Goal: Task Accomplishment & Management: Manage account settings

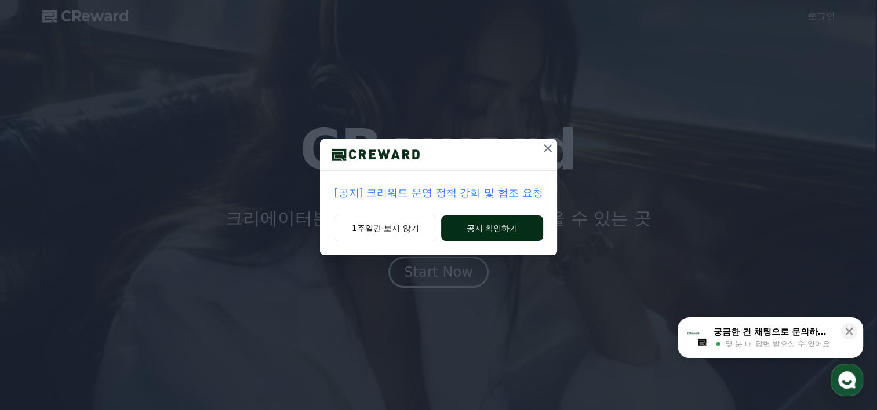
click at [483, 228] on button "공지 확인하기" at bounding box center [491, 228] width 101 height 25
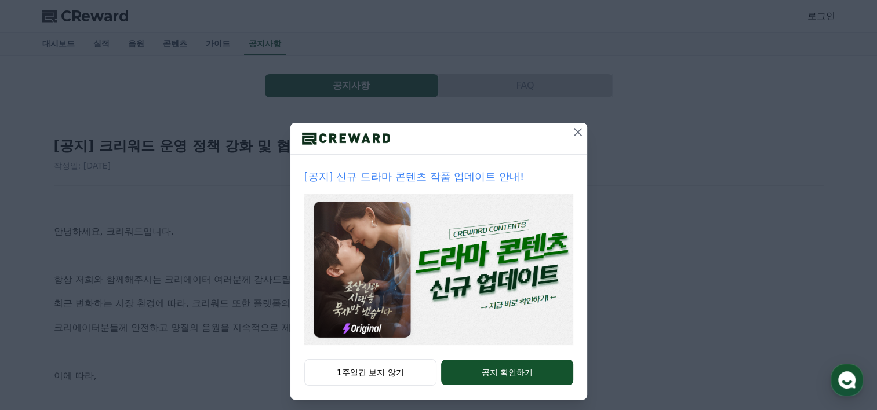
scroll to position [24, 0]
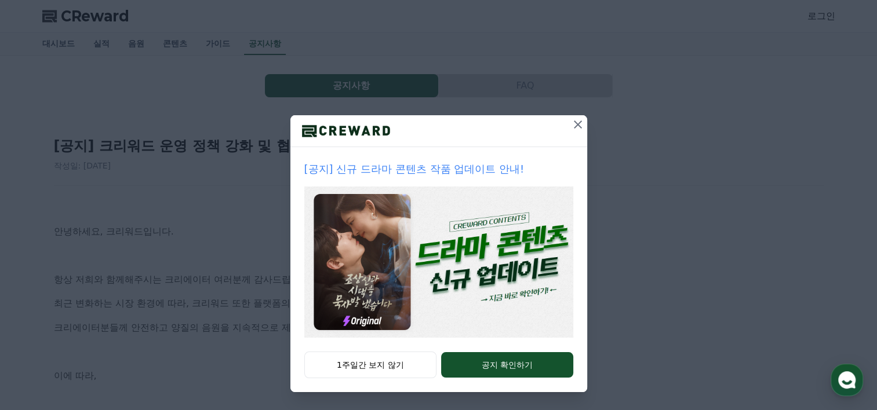
click at [576, 125] on icon at bounding box center [578, 125] width 14 height 14
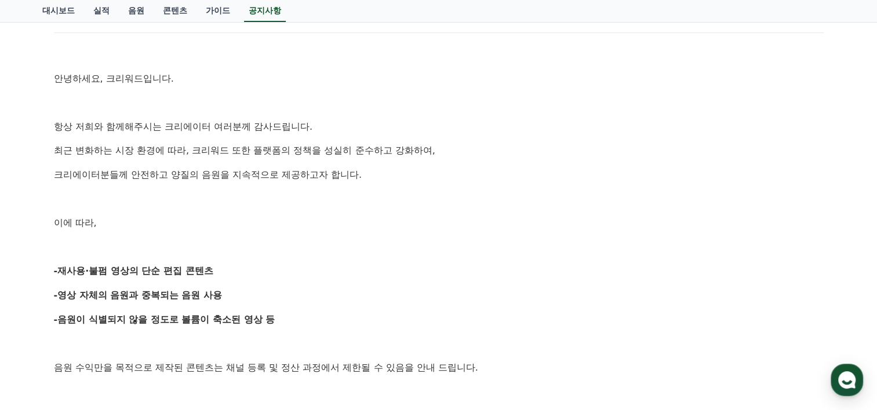
scroll to position [0, 0]
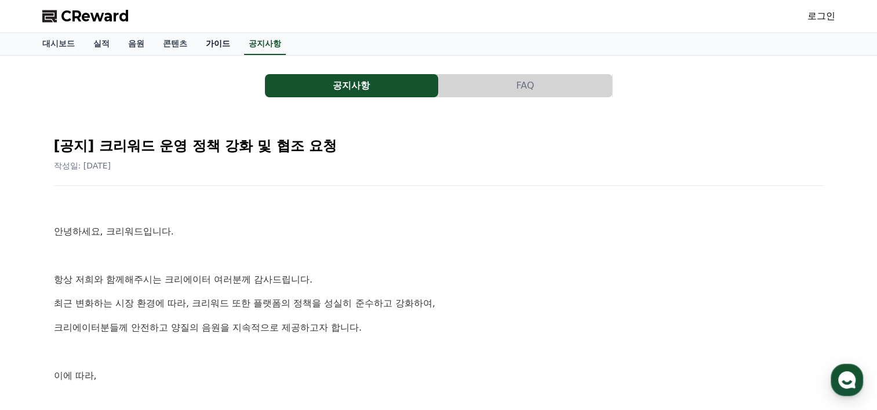
click at [205, 35] on link "가이드" at bounding box center [217, 44] width 43 height 22
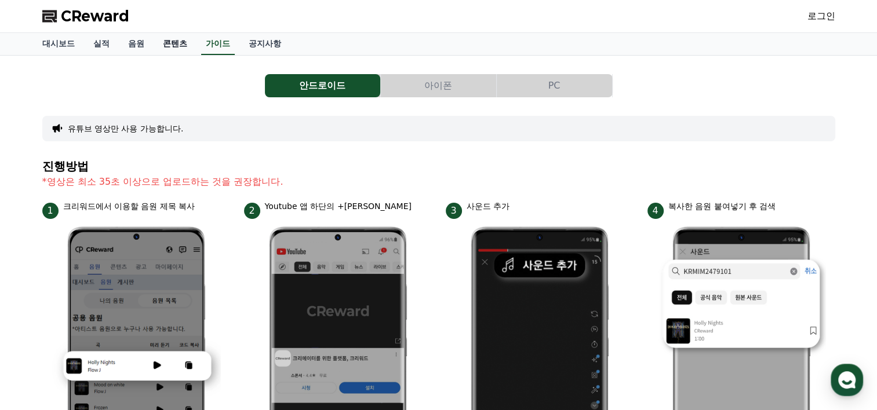
click at [185, 46] on link "콘텐츠" at bounding box center [175, 44] width 43 height 22
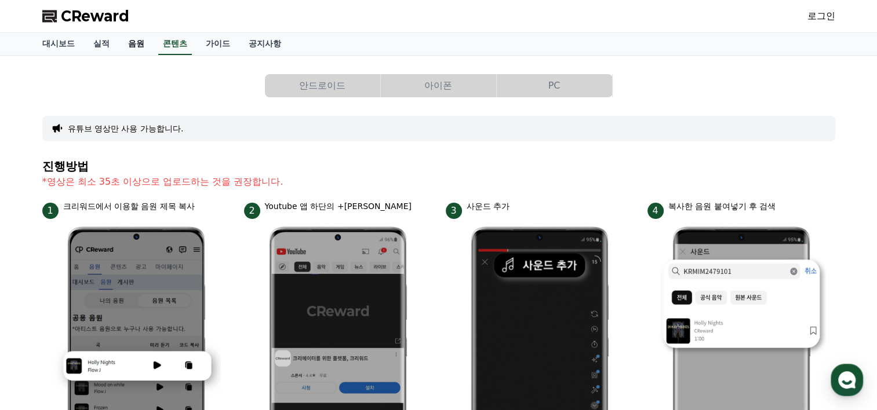
click at [140, 42] on link "음원" at bounding box center [136, 44] width 35 height 22
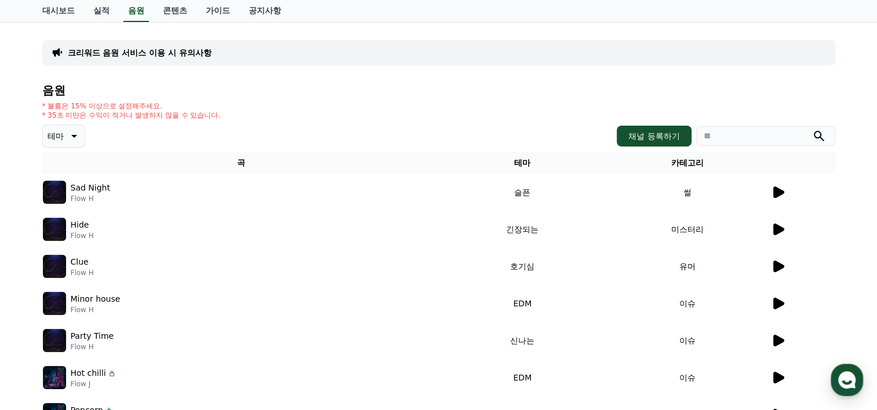
scroll to position [58, 0]
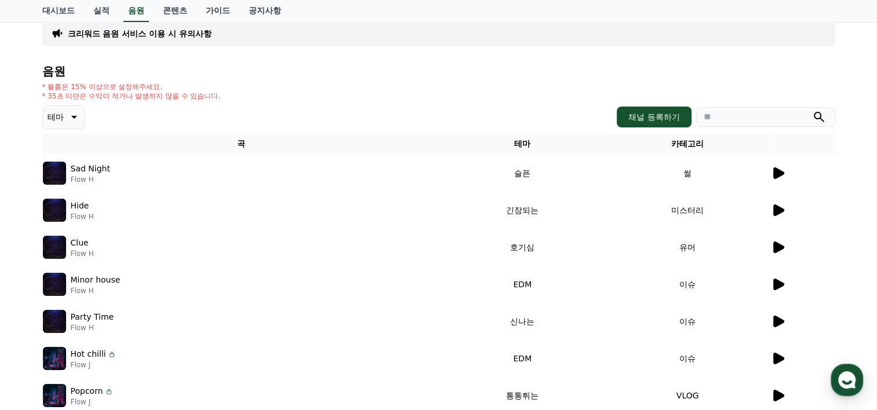
click at [77, 121] on icon at bounding box center [73, 117] width 14 height 14
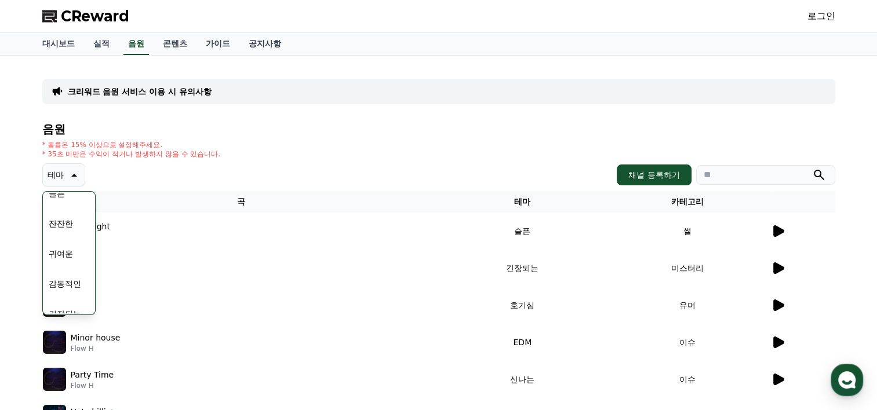
scroll to position [362, 0]
click at [63, 264] on button "슬픈" at bounding box center [56, 265] width 25 height 25
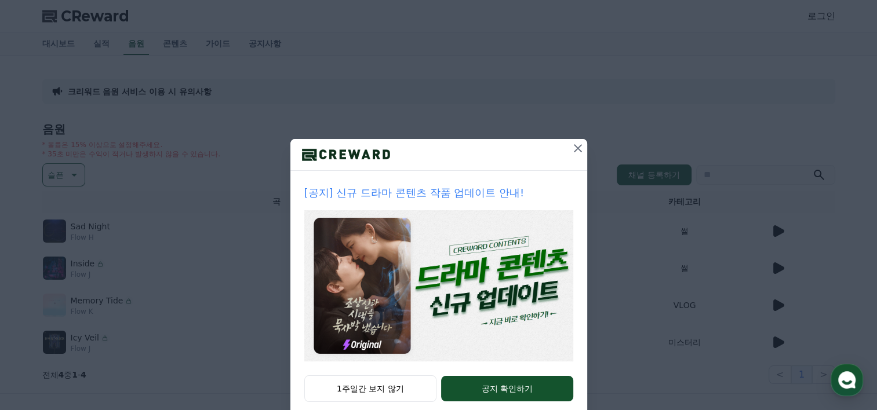
click at [571, 148] on icon at bounding box center [578, 148] width 14 height 14
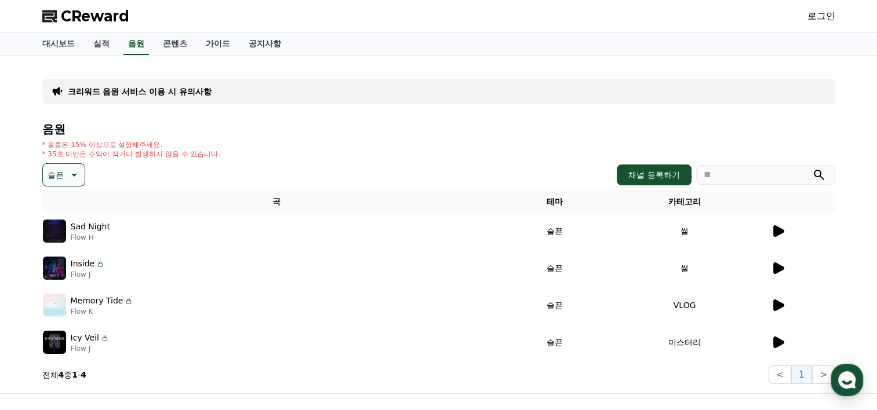
click at [780, 231] on icon at bounding box center [778, 231] width 11 height 12
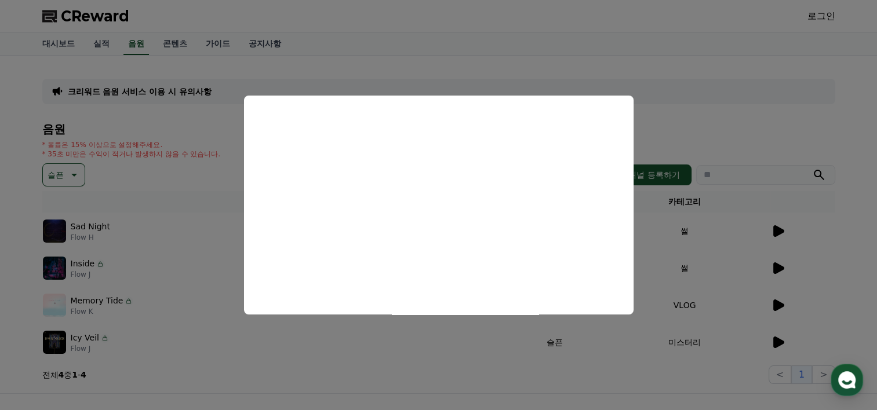
click at [192, 241] on button "close modal" at bounding box center [438, 205] width 877 height 410
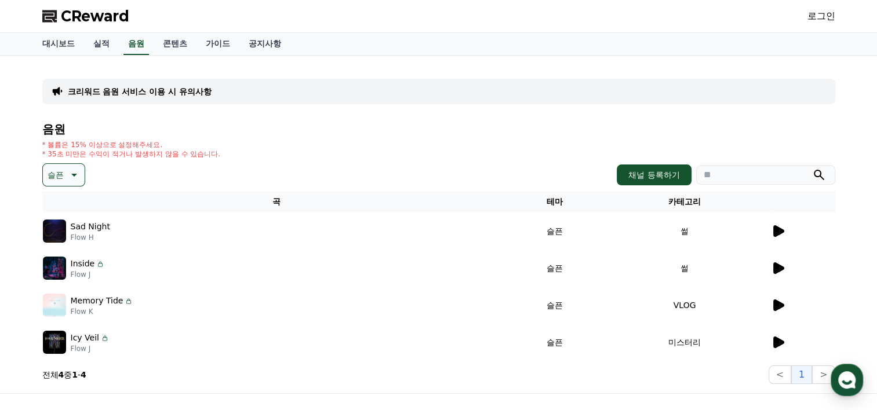
click at [97, 231] on p "Sad Night" at bounding box center [90, 227] width 39 height 12
click at [97, 225] on p "Sad Night" at bounding box center [90, 227] width 39 height 12
click at [779, 234] on icon at bounding box center [778, 231] width 14 height 14
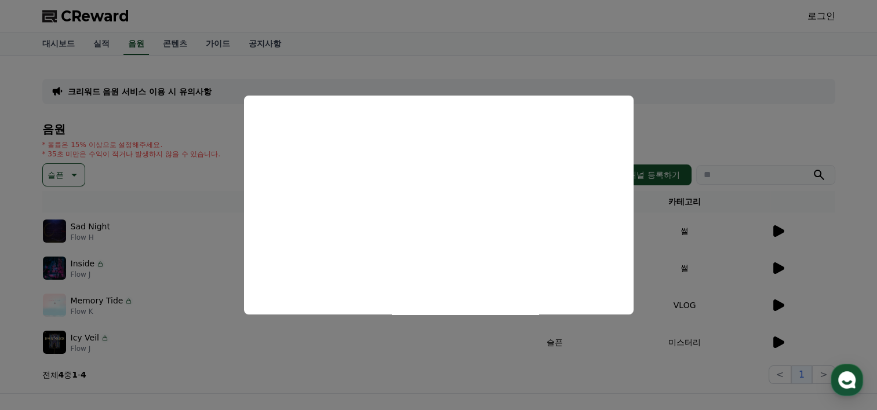
click at [417, 331] on button "close modal" at bounding box center [438, 205] width 877 height 410
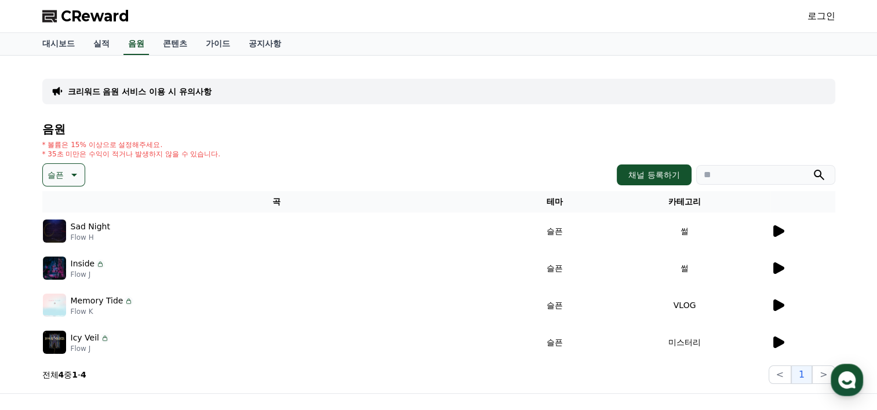
click at [831, 21] on div "CReward 로그인" at bounding box center [438, 16] width 811 height 32
click at [830, 21] on link "로그인" at bounding box center [821, 16] width 28 height 14
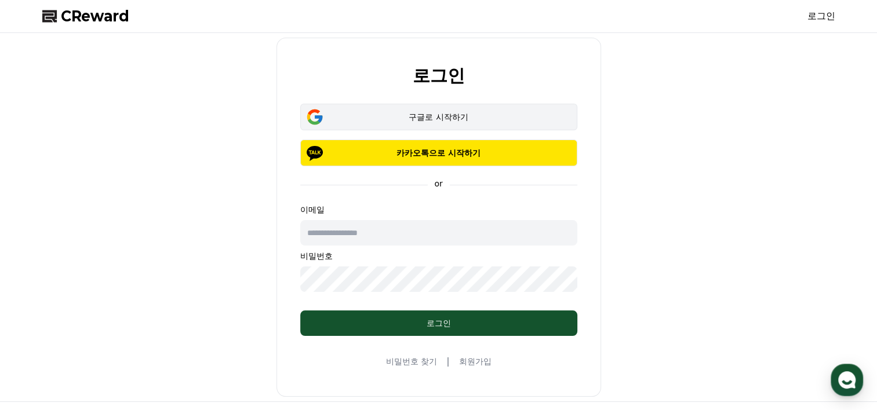
click at [424, 121] on div "구글로 시작하기" at bounding box center [438, 117] width 243 height 12
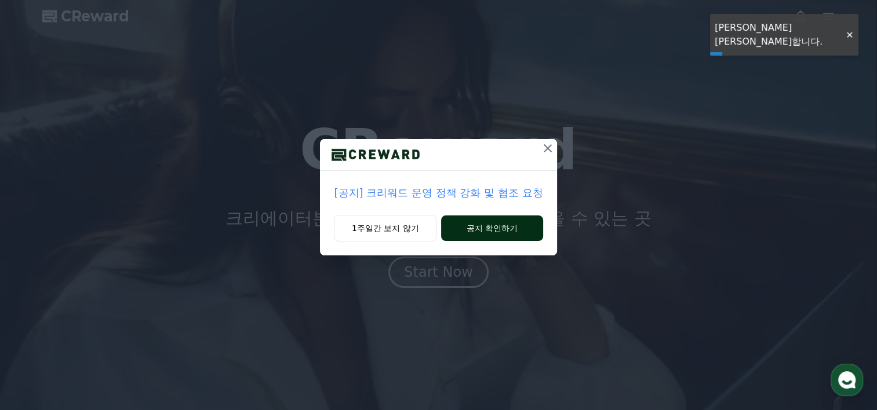
click at [482, 228] on button "공지 확인하기" at bounding box center [491, 228] width 101 height 25
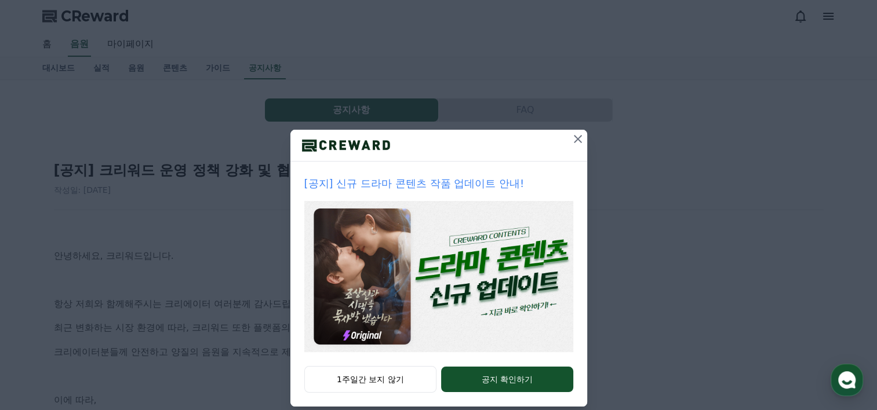
scroll to position [24, 0]
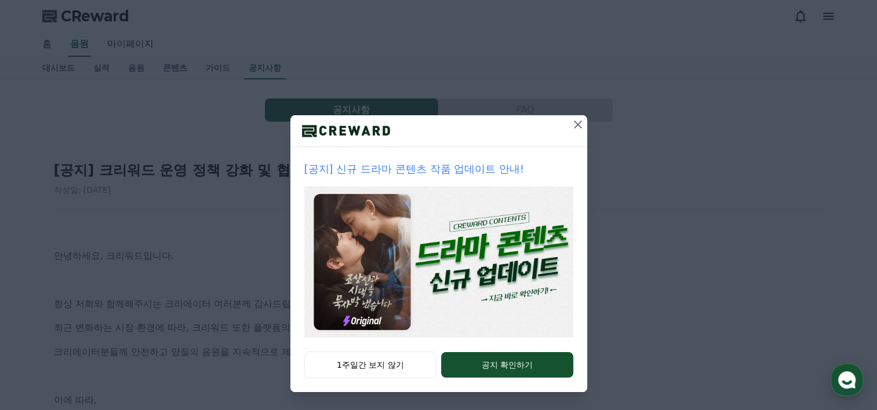
click at [571, 124] on icon at bounding box center [578, 125] width 14 height 14
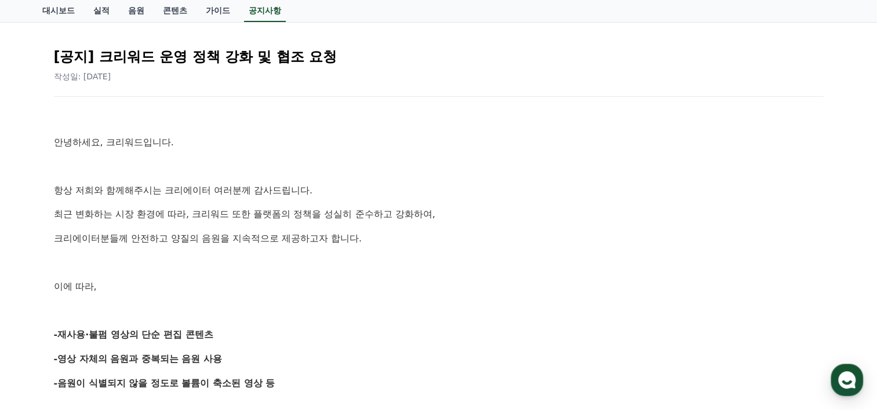
scroll to position [0, 0]
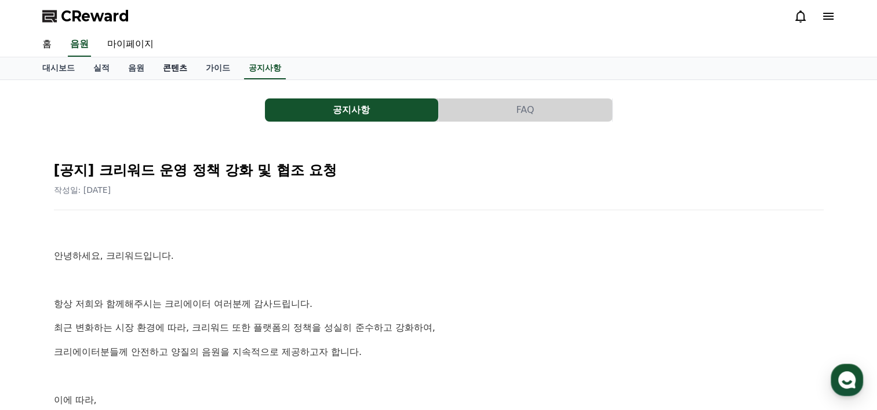
click at [195, 66] on link "콘텐츠" at bounding box center [175, 68] width 43 height 22
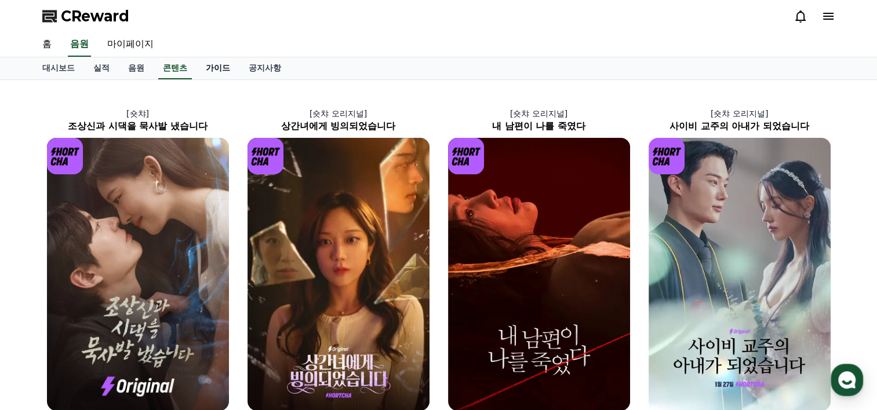
click at [209, 68] on link "가이드" at bounding box center [217, 68] width 43 height 22
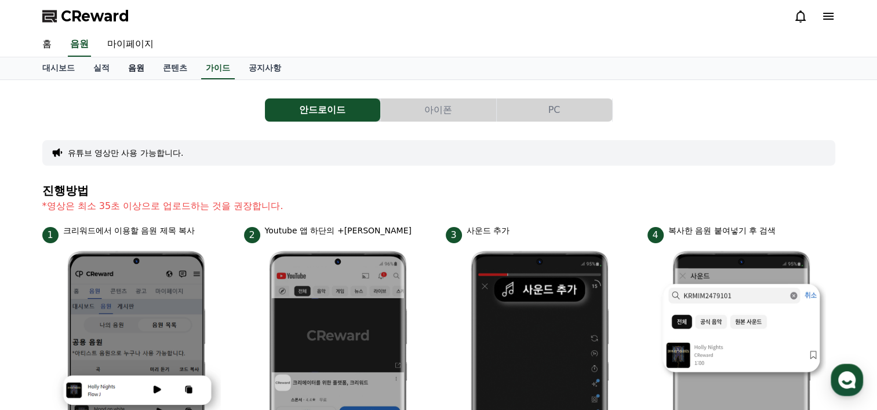
click at [148, 65] on link "음원" at bounding box center [136, 68] width 35 height 22
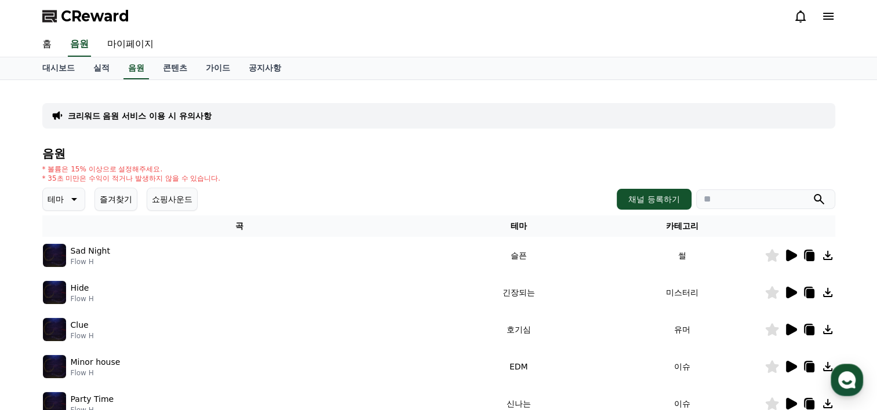
click at [290, 139] on div "크리워드 음원 서비스 이용 시 유의사항 음원 * 볼륨은 15% 이상으로 설정해주세요. * 35초 미만은 수익이 적거나 발생하지 않을 수 있습니…" at bounding box center [438, 360] width 793 height 542
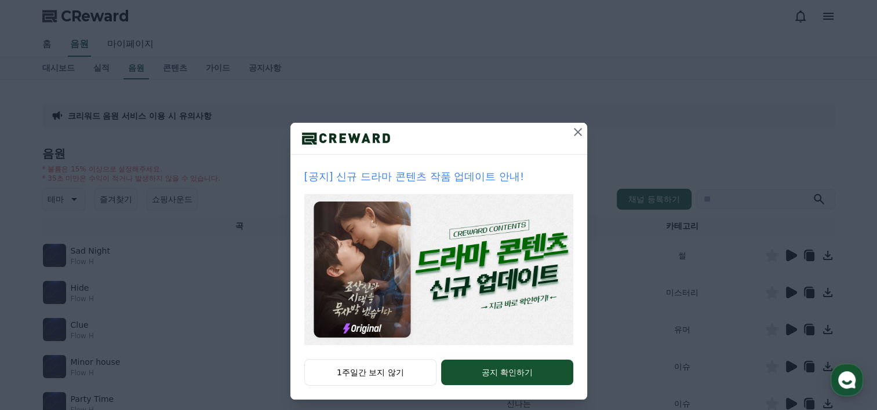
scroll to position [24, 0]
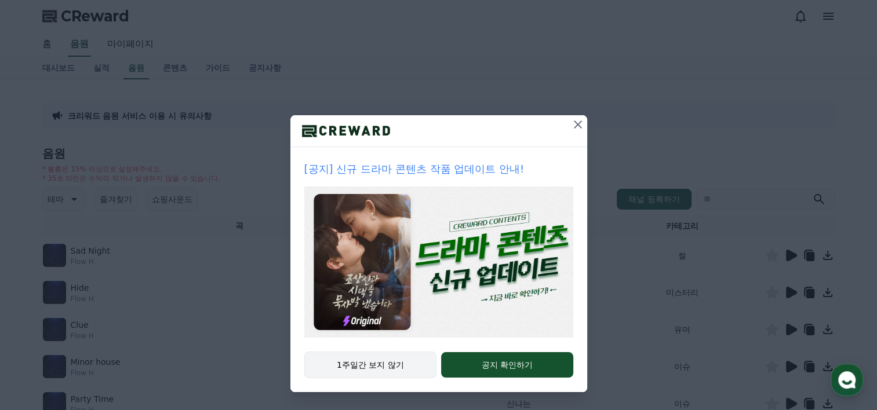
click at [377, 362] on button "1주일간 보지 않기" at bounding box center [370, 365] width 133 height 27
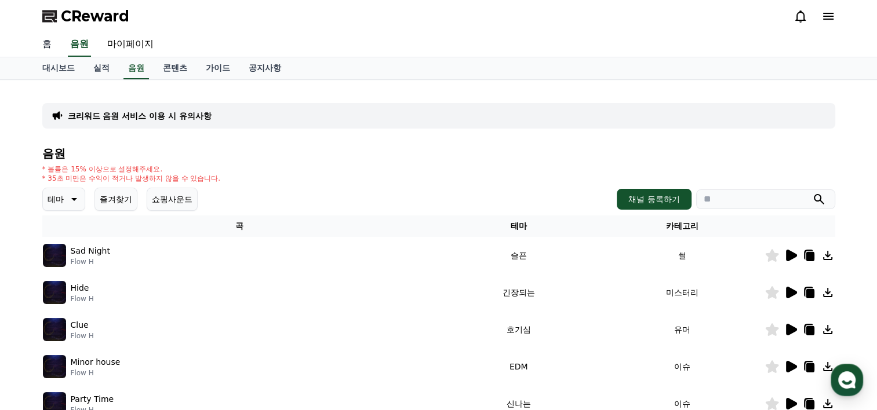
click at [51, 52] on link "홈" at bounding box center [47, 44] width 28 height 24
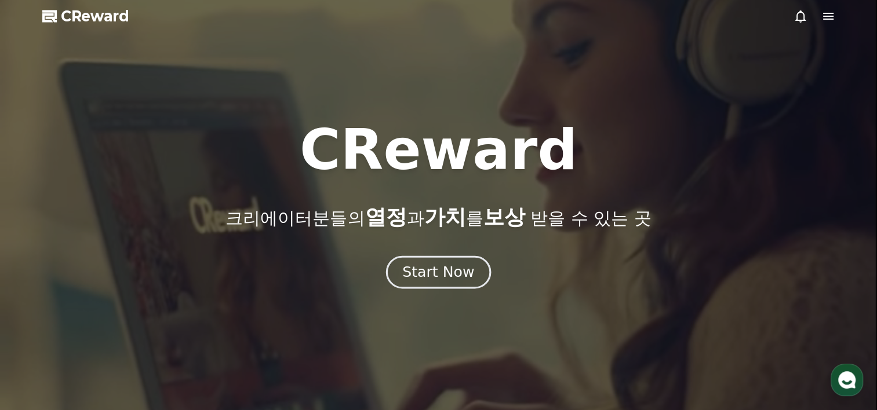
click at [453, 271] on div "Start Now" at bounding box center [438, 272] width 72 height 20
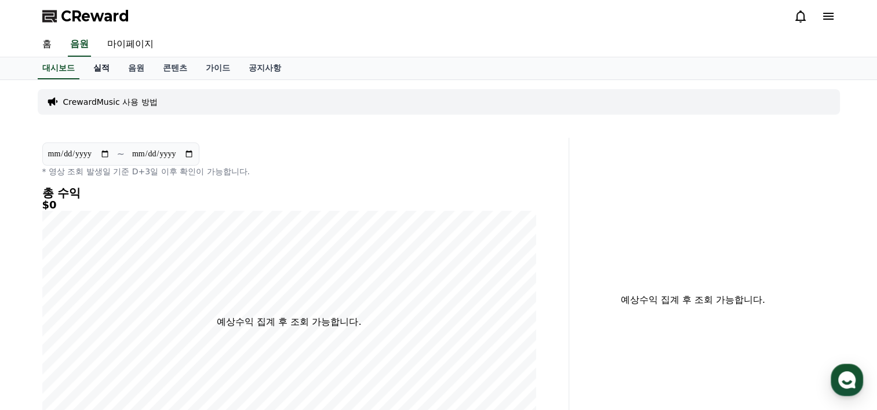
click at [106, 71] on link "실적" at bounding box center [101, 68] width 35 height 22
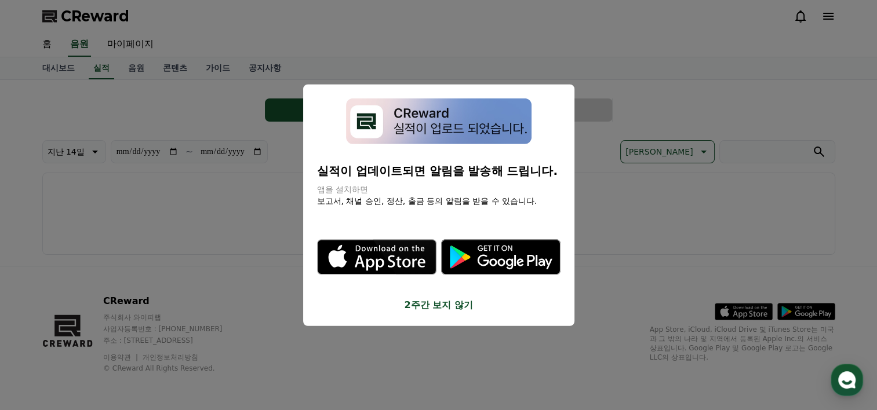
click at [422, 306] on button "2주간 보지 않기" at bounding box center [438, 305] width 243 height 14
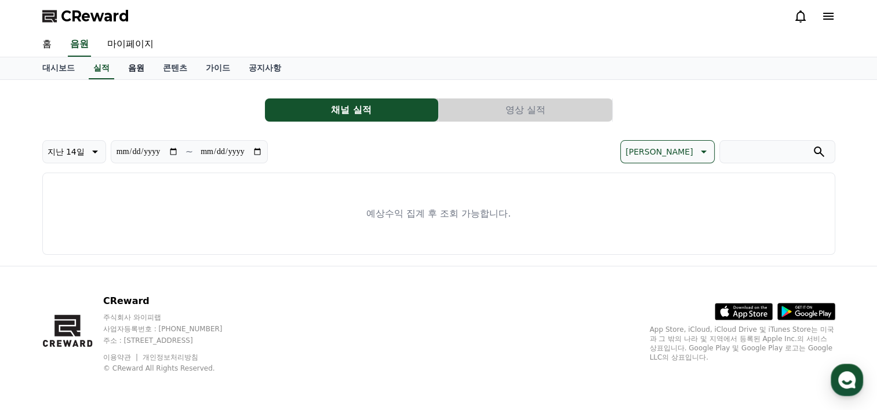
click at [137, 67] on link "음원" at bounding box center [136, 68] width 35 height 22
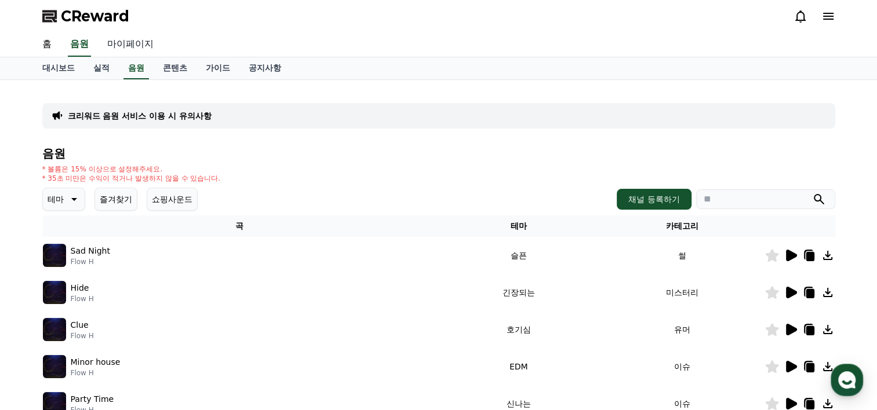
click at [132, 44] on link "마이페이지" at bounding box center [130, 44] width 65 height 24
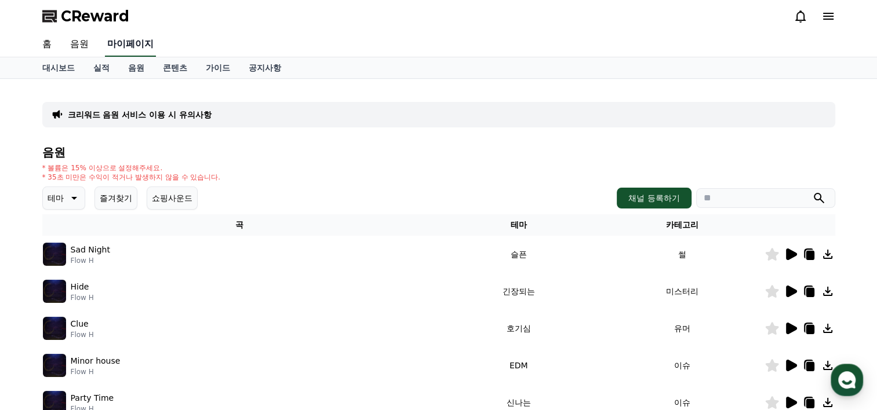
select select "**********"
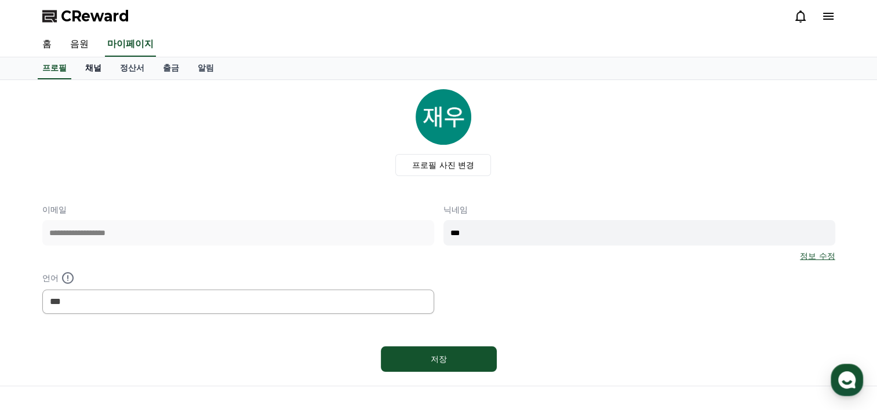
click at [84, 68] on link "채널" at bounding box center [93, 68] width 35 height 22
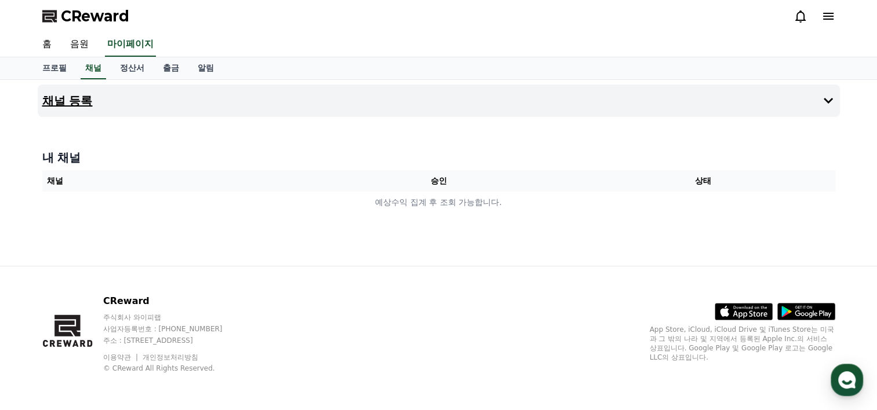
click at [70, 105] on h4 "채널 등록" at bounding box center [67, 100] width 50 height 13
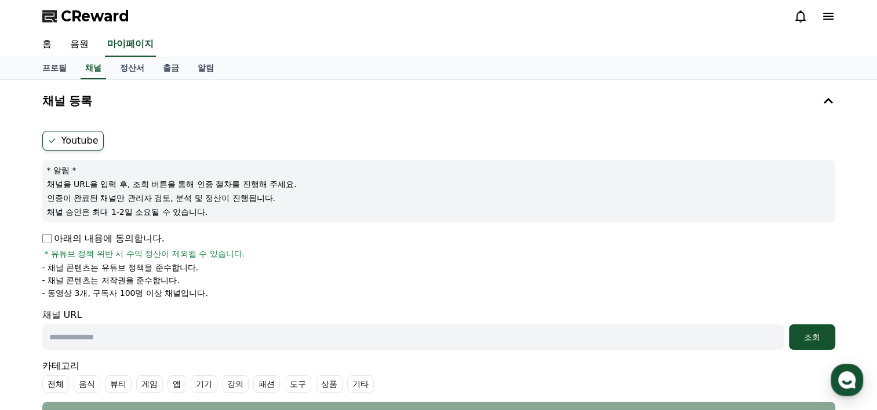
click at [72, 141] on label "Youtube" at bounding box center [72, 141] width 61 height 20
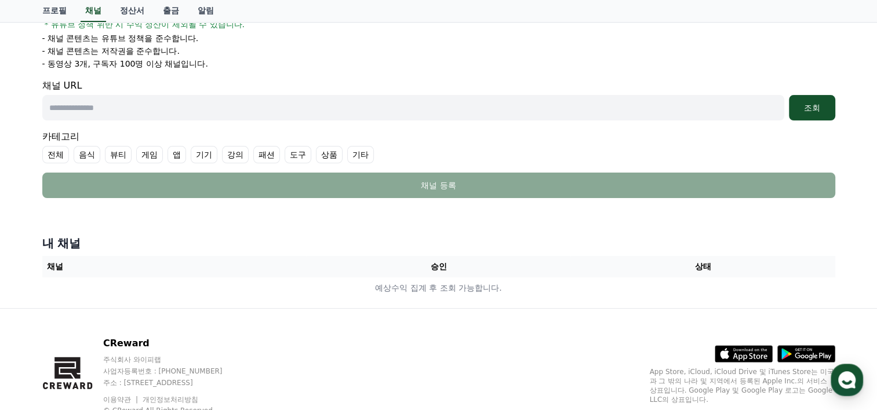
scroll to position [232, 0]
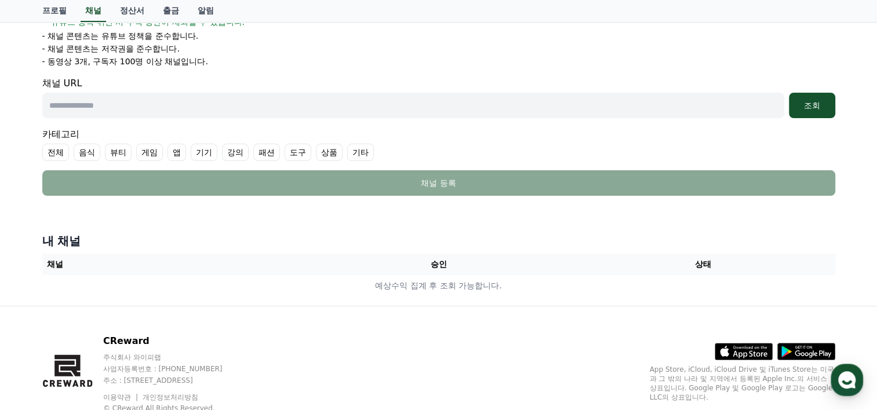
click at [152, 111] on input "text" at bounding box center [413, 105] width 742 height 25
click at [116, 102] on input "text" at bounding box center [413, 105] width 742 height 25
paste input "**********"
type input "**********"
click at [167, 104] on input "text" at bounding box center [413, 105] width 742 height 25
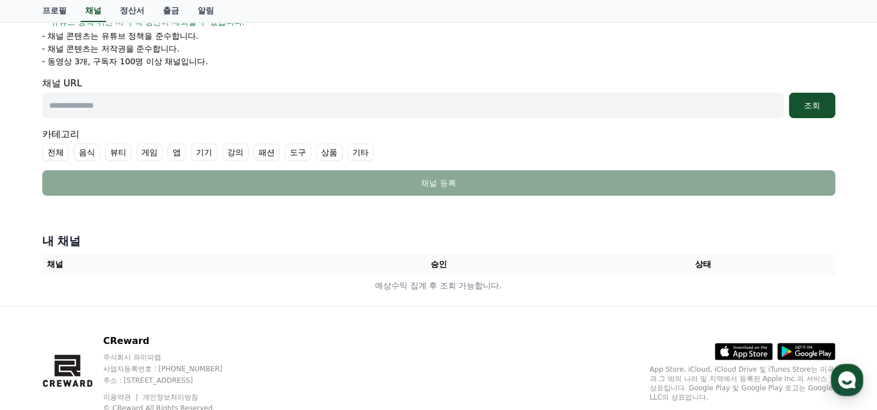
paste input "**********"
type input "**********"
click at [804, 102] on div "조회" at bounding box center [811, 106] width 37 height 12
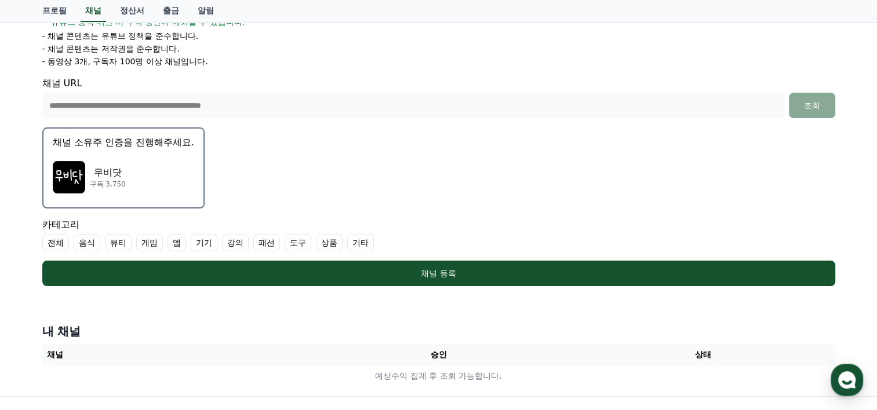
click at [130, 174] on div "무비닷 구독 3,750" at bounding box center [123, 177] width 141 height 46
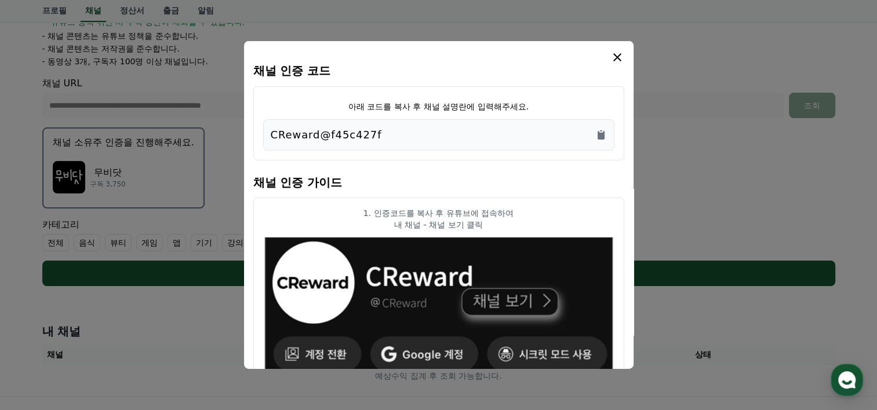
click at [386, 136] on div "CReward@f45c427f" at bounding box center [439, 135] width 336 height 16
drag, startPoint x: 386, startPoint y: 136, endPoint x: 264, endPoint y: 140, distance: 122.3
click at [264, 140] on div "CReward@f45c427f" at bounding box center [438, 134] width 351 height 31
copy p "CReward@f45c427f"
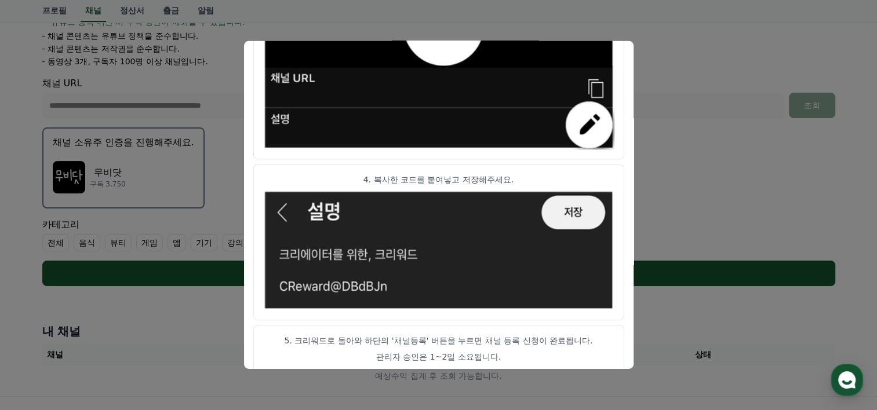
scroll to position [670, 0]
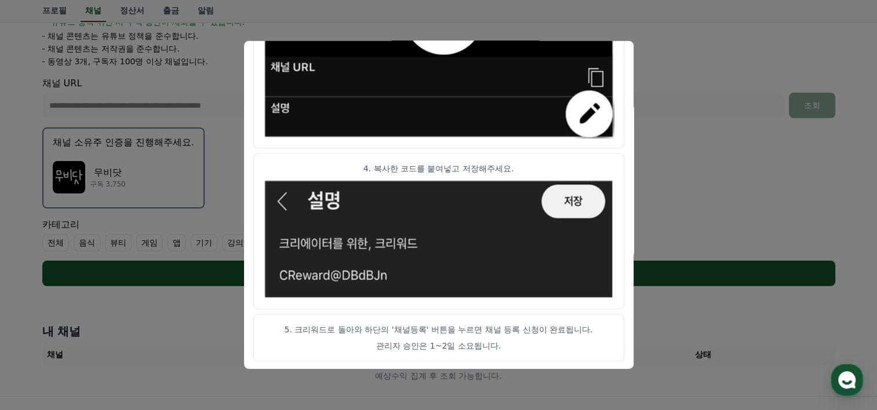
click at [567, 189] on img "modal" at bounding box center [438, 238] width 351 height 121
click at [637, 199] on button "close modal" at bounding box center [438, 205] width 877 height 410
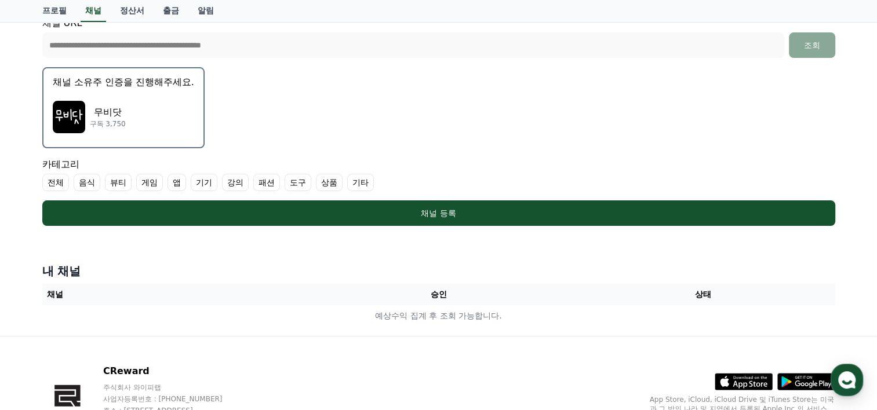
scroll to position [360, 0]
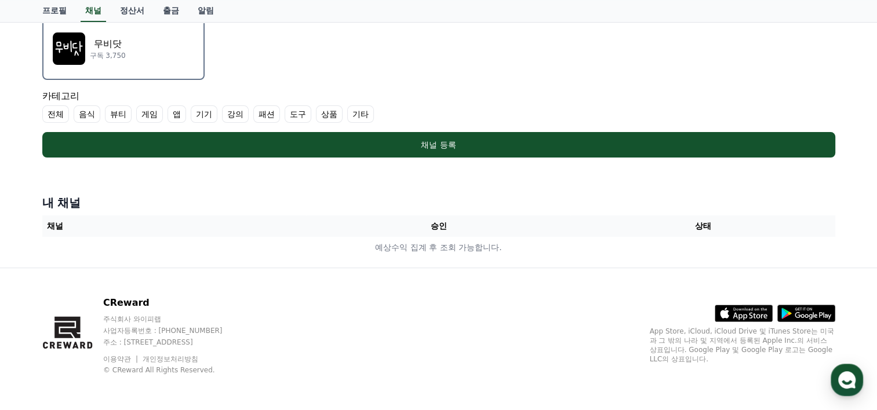
click at [443, 222] on th "승인" at bounding box center [438, 226] width 264 height 21
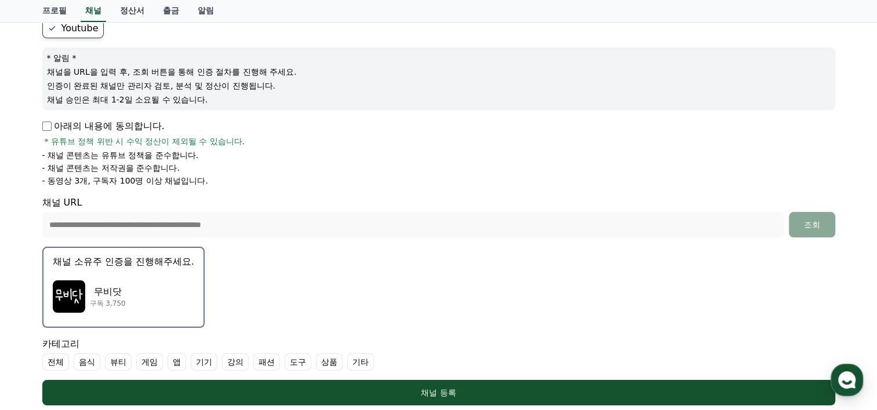
scroll to position [290, 0]
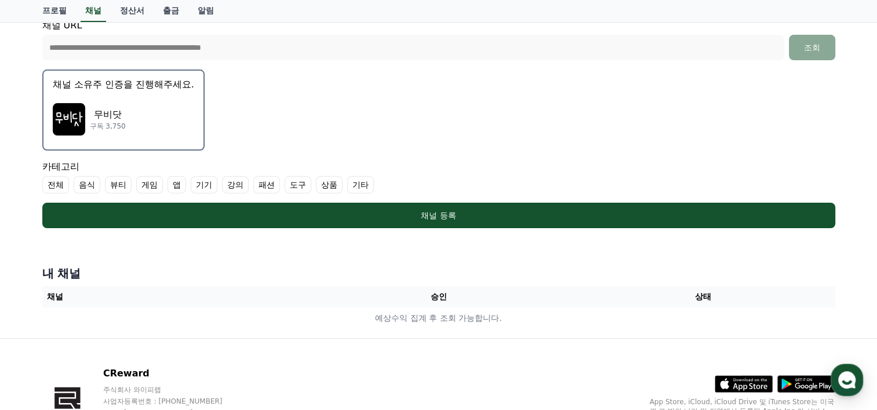
click at [144, 116] on div "무비닷 구독 3,750" at bounding box center [123, 119] width 141 height 46
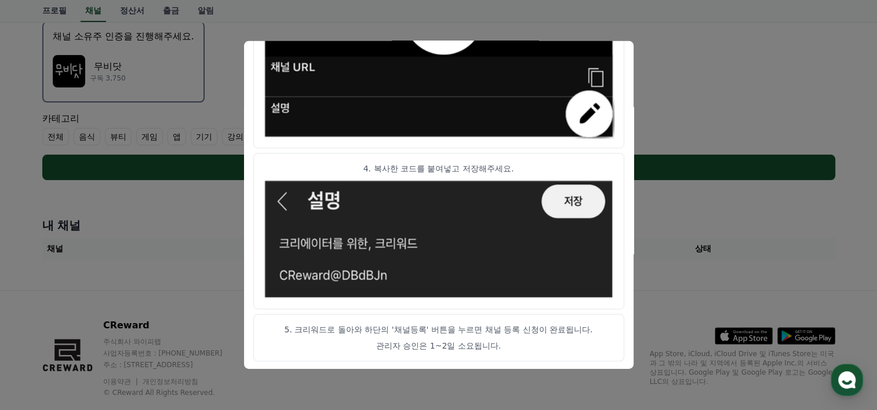
scroll to position [360, 0]
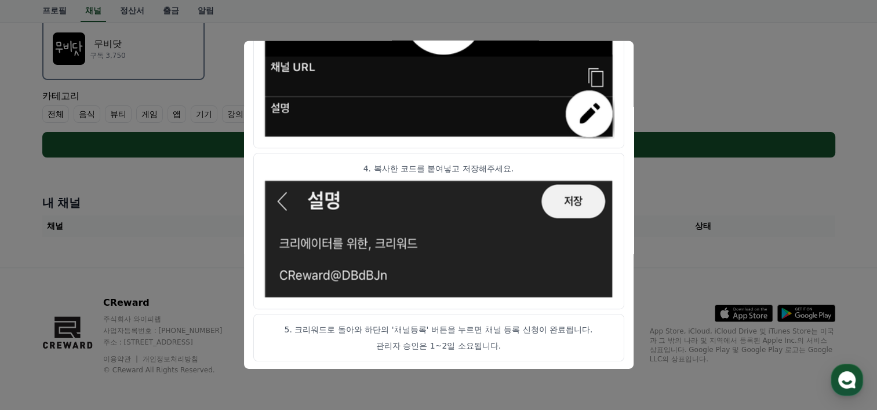
drag, startPoint x: 524, startPoint y: 311, endPoint x: 519, endPoint y: 348, distance: 36.9
click at [519, 348] on p "관리자 승인은 1~2일 소요됩니다." at bounding box center [438, 346] width 351 height 12
click at [645, 246] on button "close modal" at bounding box center [438, 205] width 877 height 410
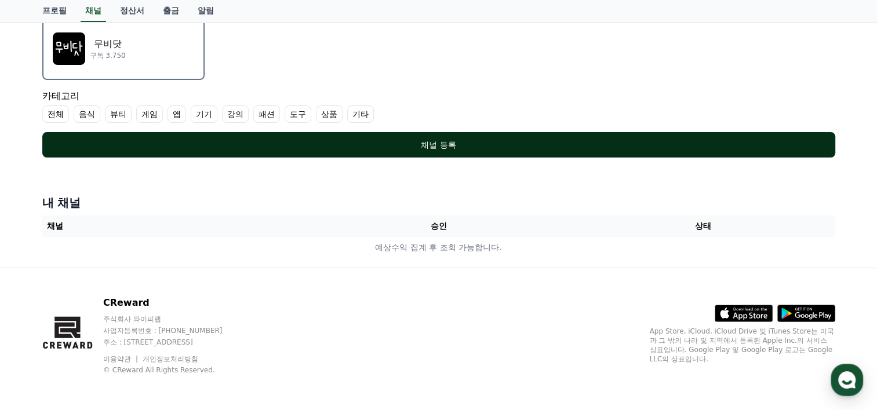
click at [441, 145] on div "채널 등록" at bounding box center [438, 145] width 746 height 12
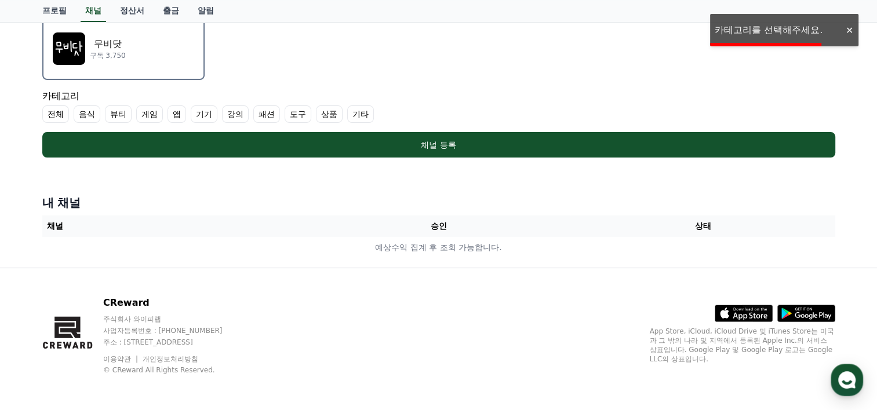
click at [60, 114] on label "전체" at bounding box center [55, 113] width 27 height 17
click at [60, 114] on label "전체" at bounding box center [62, 113] width 41 height 17
click at [353, 114] on label "기타" at bounding box center [360, 113] width 27 height 17
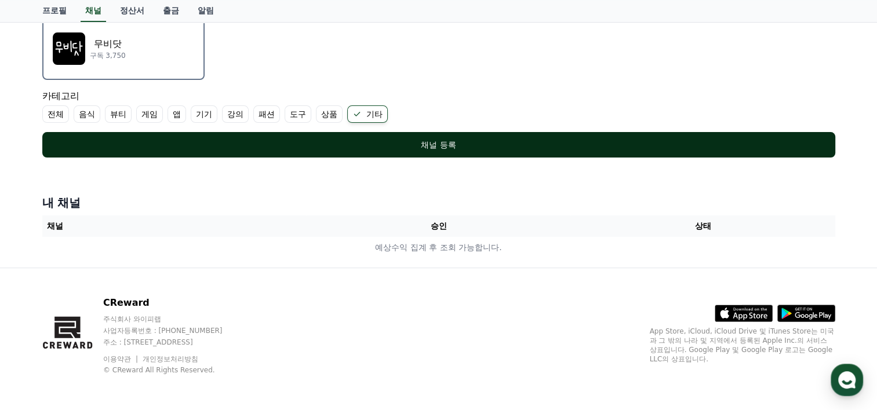
click at [278, 134] on button "채널 등록" at bounding box center [438, 144] width 793 height 25
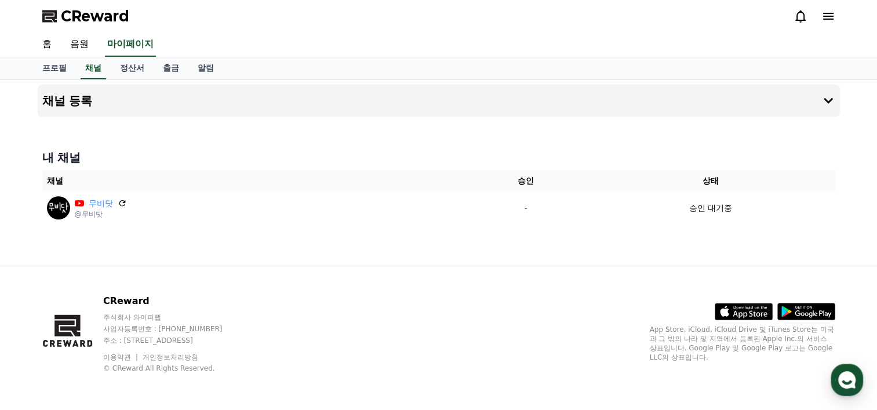
click at [501, 262] on div "채널 등록 내 채널 채널 승인 상태 무비닷 @무비닷 - 승인 대기중" at bounding box center [438, 173] width 811 height 186
click at [123, 70] on link "정산서" at bounding box center [132, 68] width 43 height 22
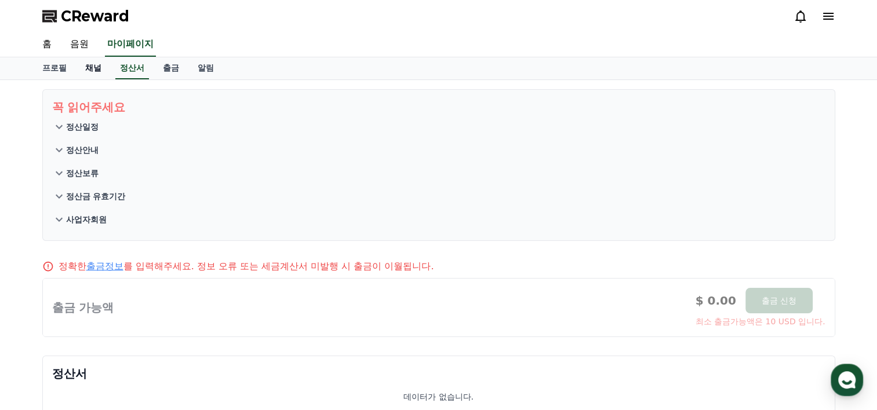
click at [86, 70] on link "채널" at bounding box center [93, 68] width 35 height 22
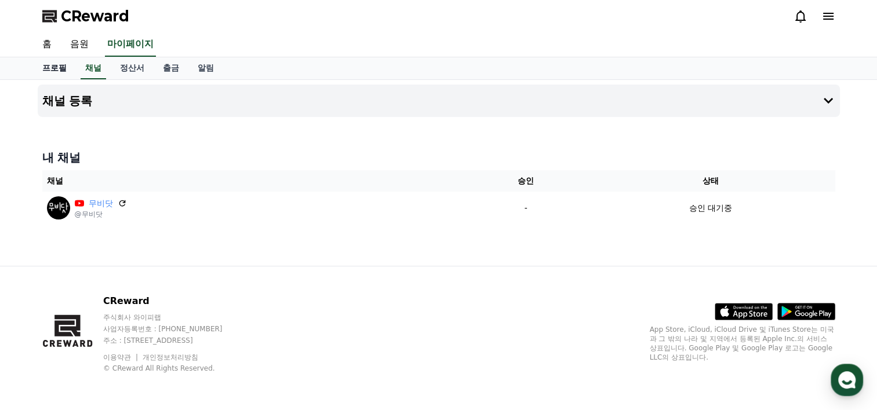
click at [49, 70] on link "프로필" at bounding box center [54, 68] width 43 height 22
select select "**********"
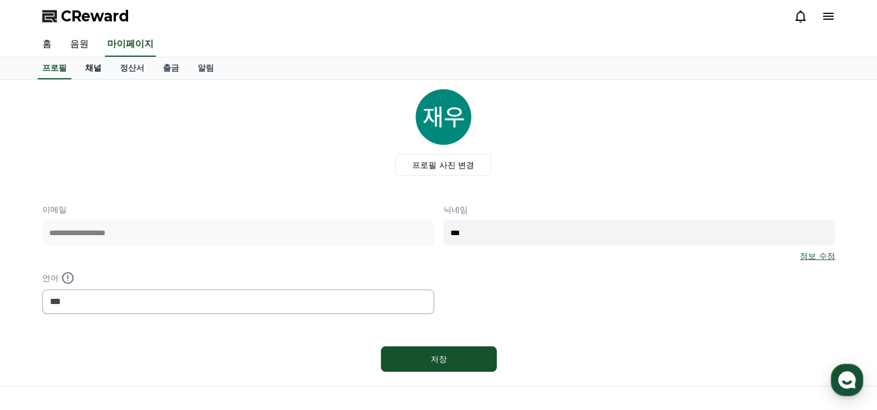
click at [92, 69] on link "채널" at bounding box center [93, 68] width 35 height 22
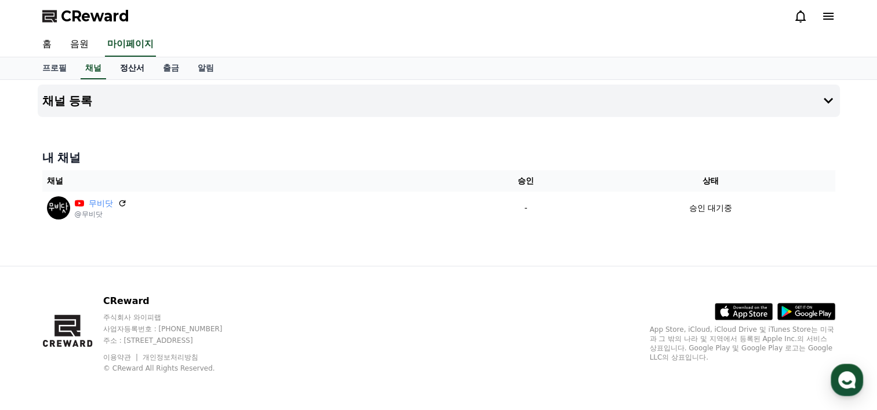
click at [128, 69] on link "정산서" at bounding box center [132, 68] width 43 height 22
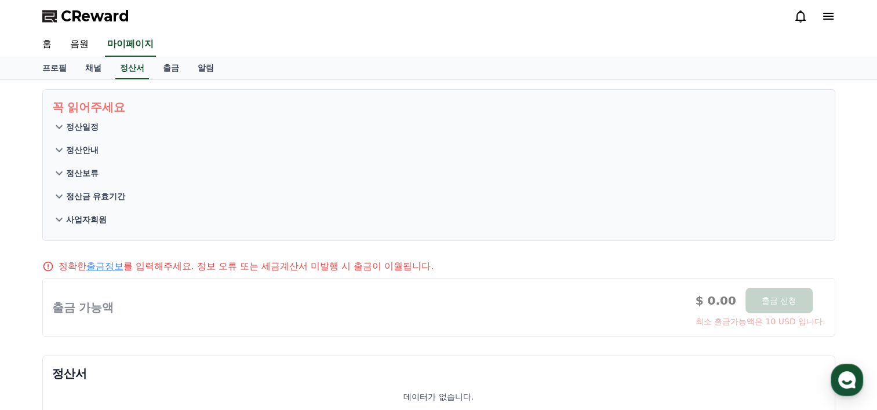
click at [70, 130] on p "정산일정" at bounding box center [82, 127] width 32 height 12
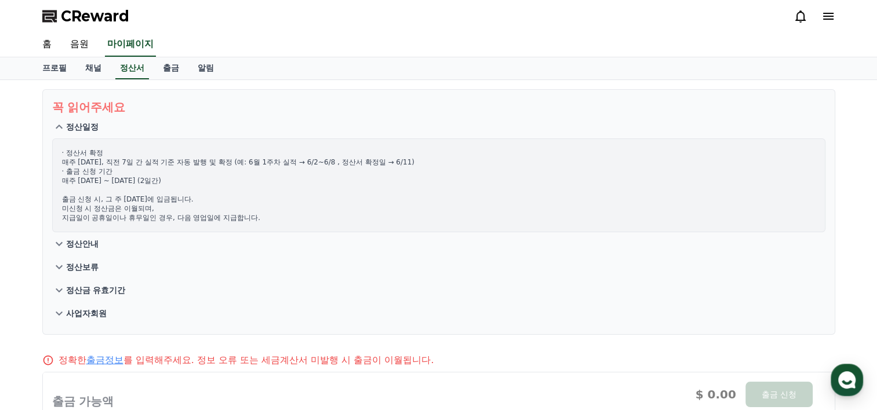
click at [64, 128] on icon at bounding box center [59, 127] width 14 height 14
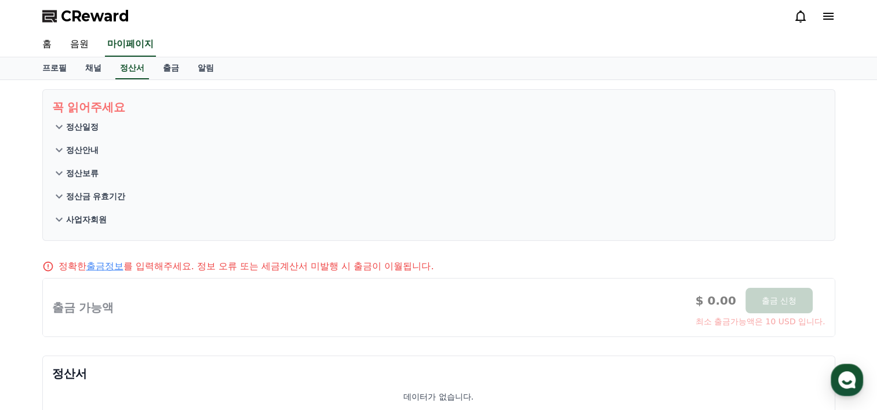
click at [63, 149] on icon at bounding box center [59, 150] width 14 height 14
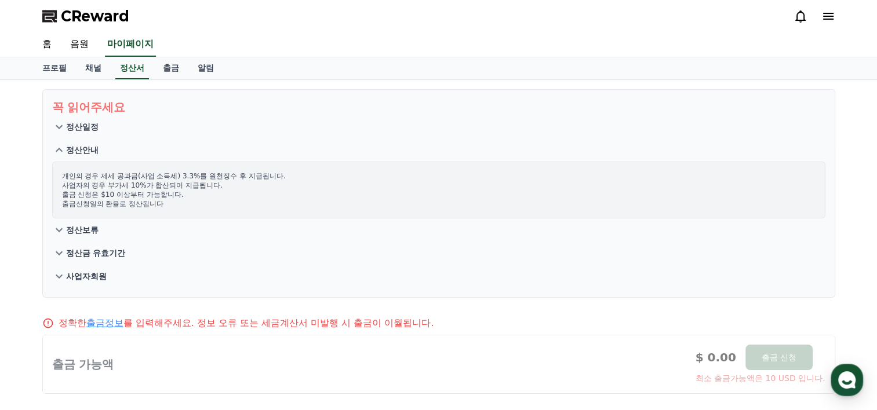
click at [63, 149] on icon at bounding box center [59, 150] width 14 height 14
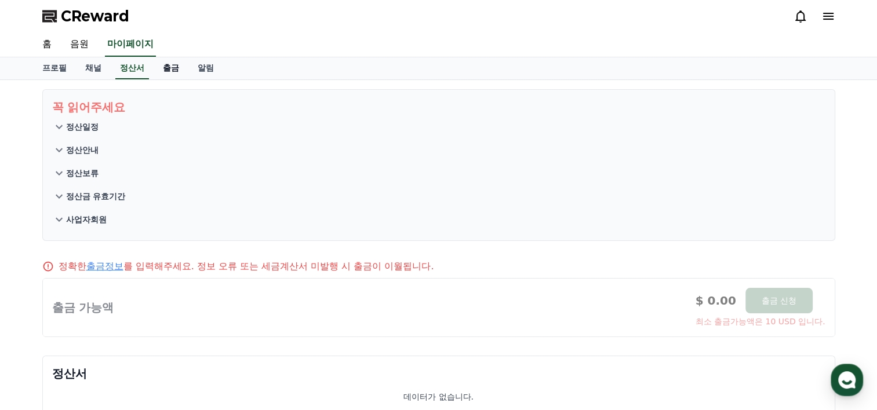
click at [156, 72] on link "출금" at bounding box center [171, 68] width 35 height 22
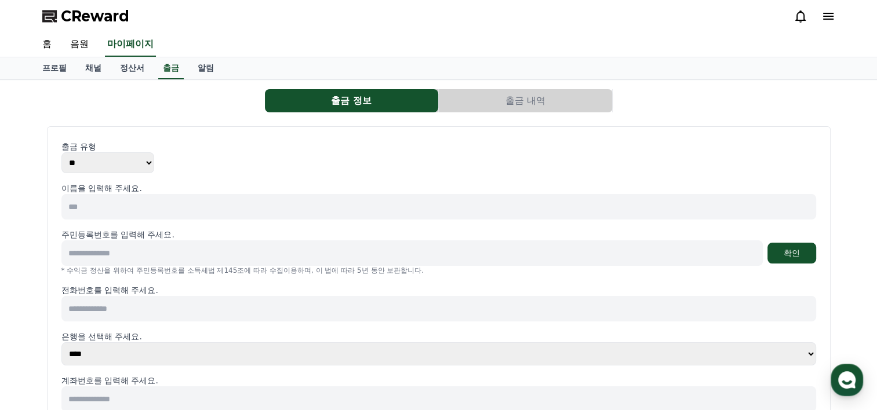
scroll to position [40, 0]
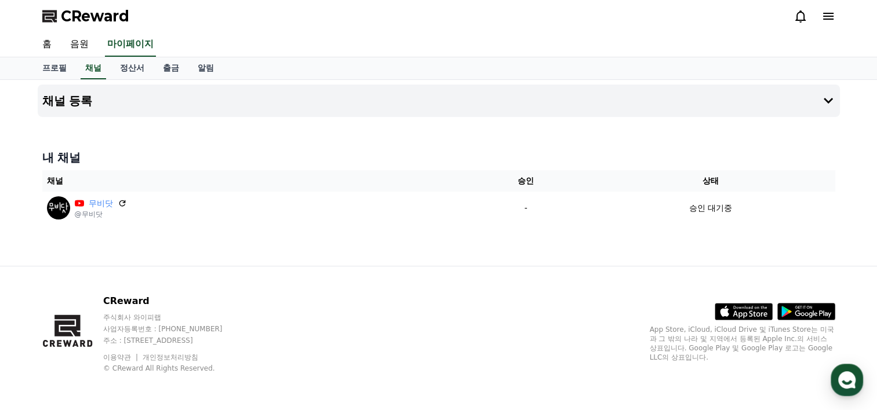
click at [57, 81] on div "채널 등록 내 채널 채널 승인 상태 무비닷 @무비닷 - 승인 대기중" at bounding box center [438, 173] width 811 height 186
click at [59, 60] on link "프로필" at bounding box center [54, 68] width 43 height 22
select select "**********"
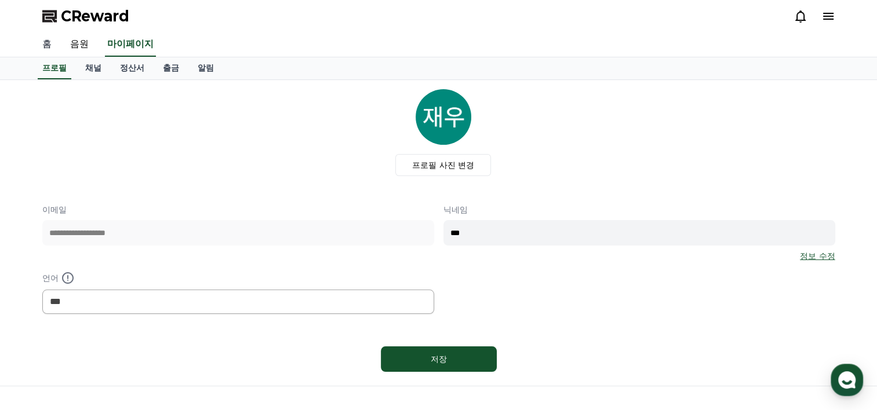
click at [49, 46] on link "홈" at bounding box center [47, 44] width 28 height 24
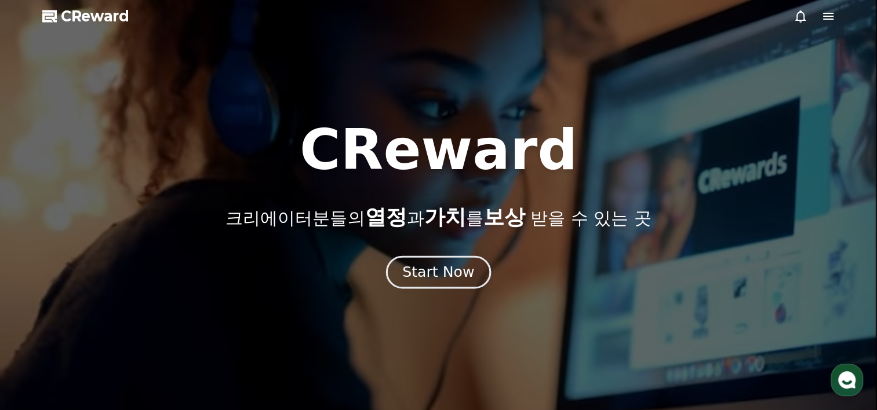
click at [437, 261] on button "Start Now" at bounding box center [438, 272] width 105 height 33
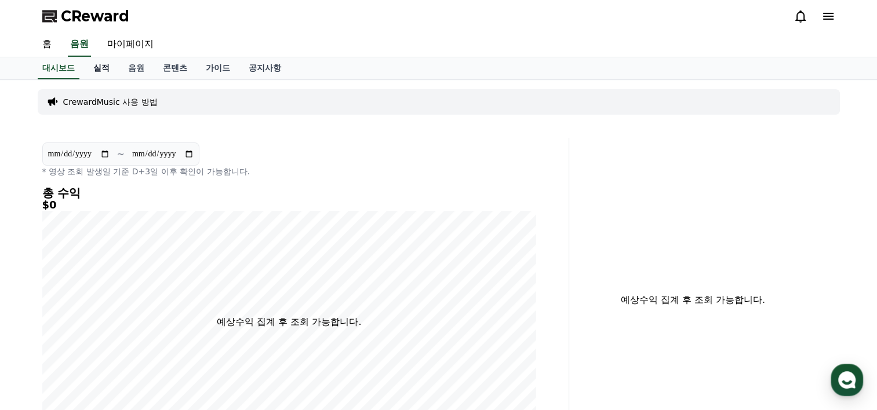
click at [103, 72] on link "실적" at bounding box center [101, 68] width 35 height 22
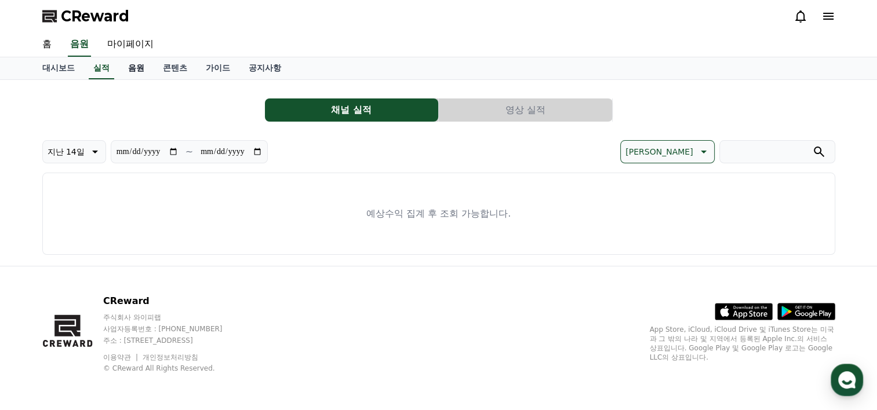
click at [137, 70] on link "음원" at bounding box center [136, 68] width 35 height 22
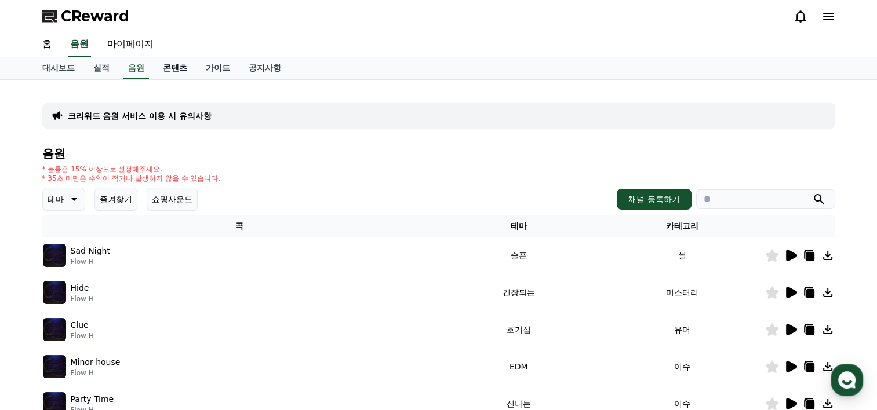
click at [162, 70] on link "콘텐츠" at bounding box center [175, 68] width 43 height 22
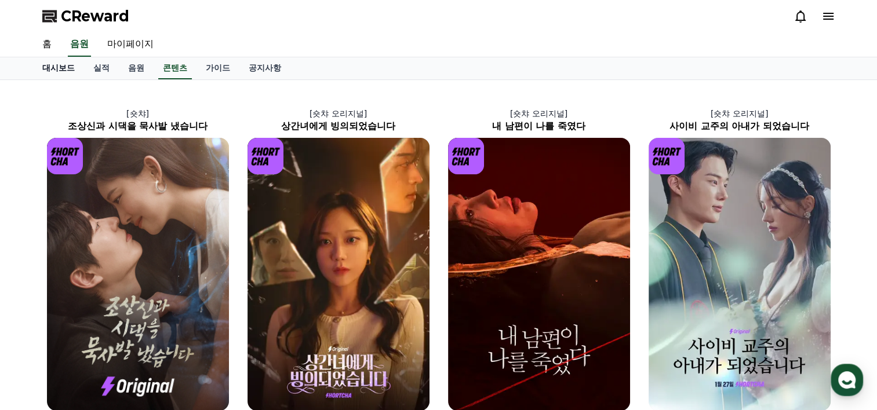
click at [65, 65] on link "대시보드" at bounding box center [58, 68] width 51 height 22
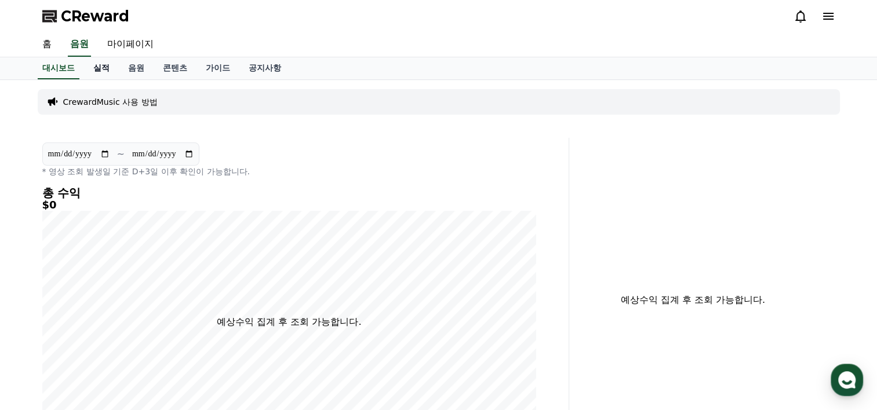
click at [97, 65] on link "실적" at bounding box center [101, 68] width 35 height 22
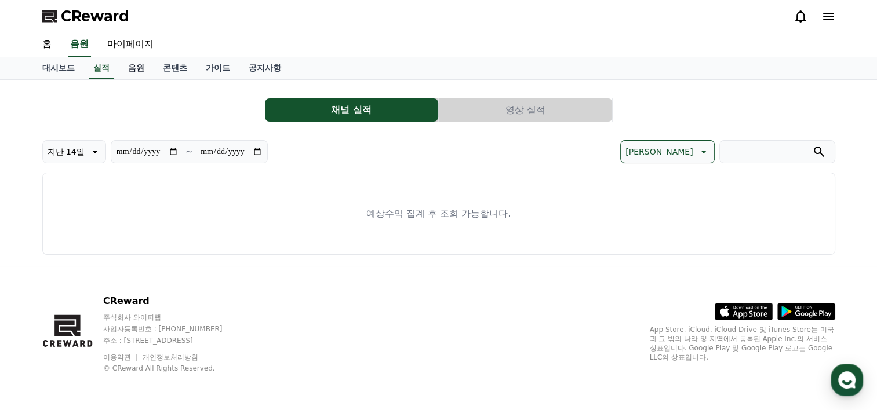
click at [132, 63] on link "음원" at bounding box center [136, 68] width 35 height 22
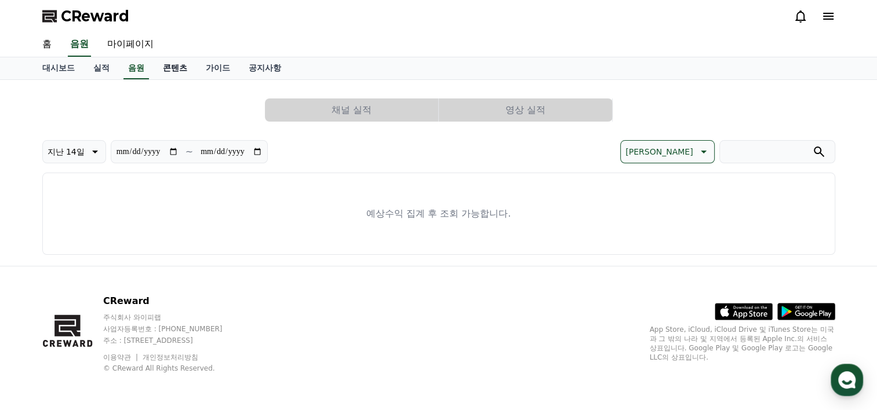
click at [185, 65] on link "콘텐츠" at bounding box center [175, 68] width 43 height 22
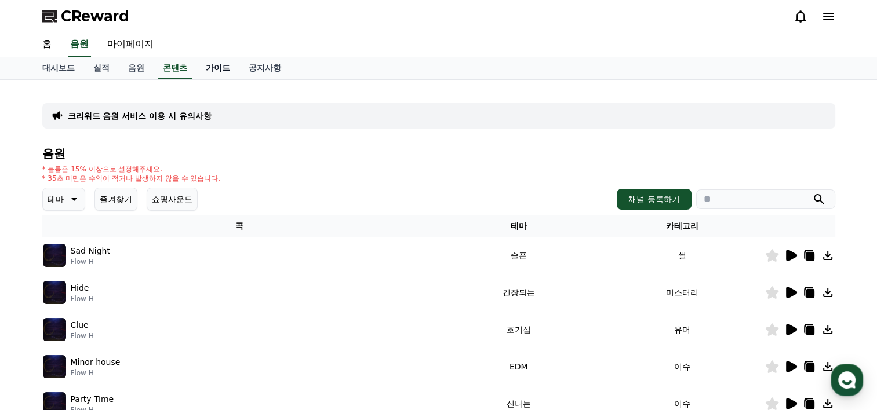
click at [233, 67] on link "가이드" at bounding box center [217, 68] width 43 height 22
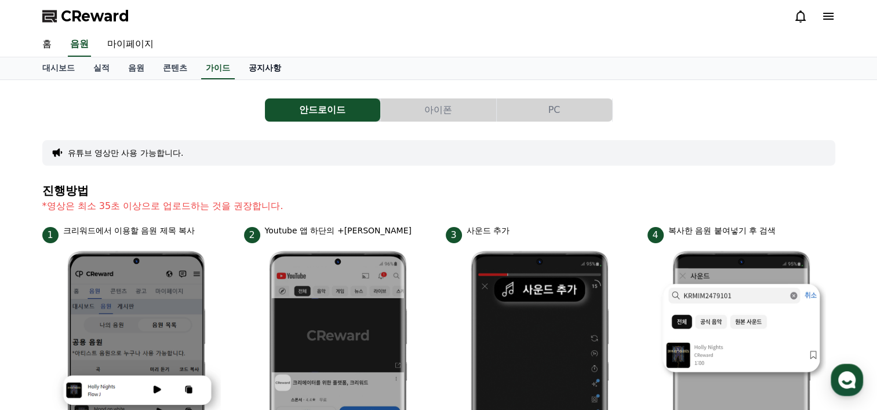
click at [282, 64] on link "공지사항" at bounding box center [264, 68] width 51 height 22
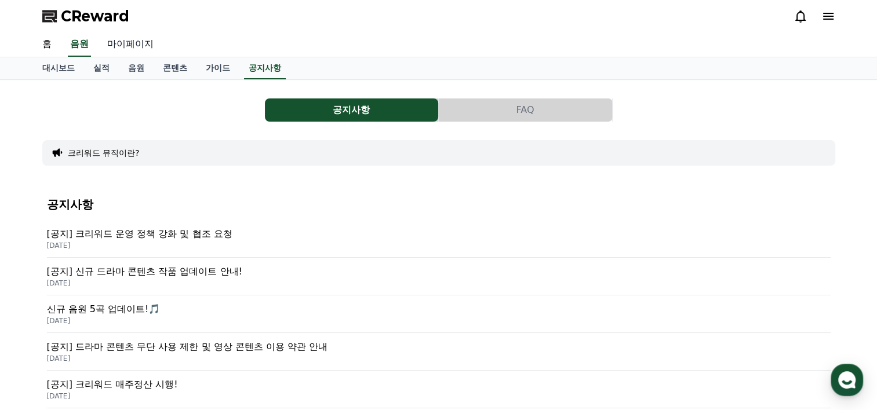
click at [128, 43] on link "마이페이지" at bounding box center [130, 44] width 65 height 24
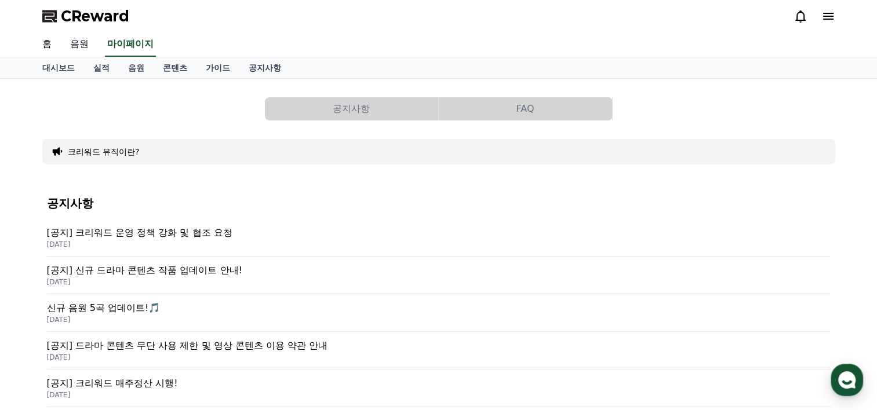
select select "**********"
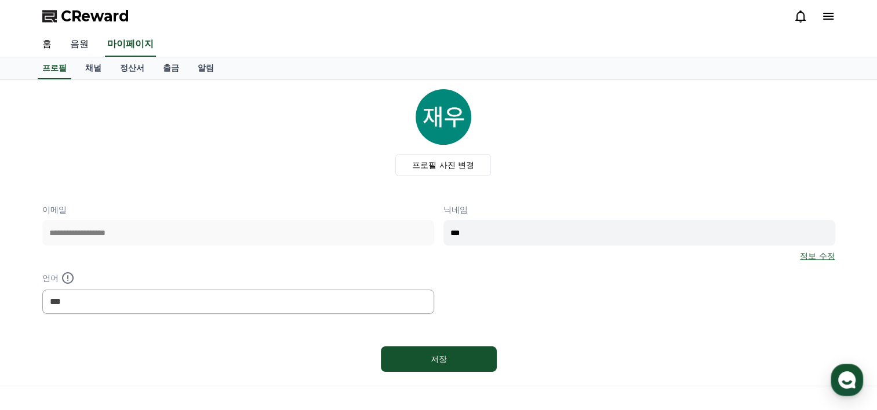
click at [81, 45] on link "음원" at bounding box center [79, 44] width 37 height 24
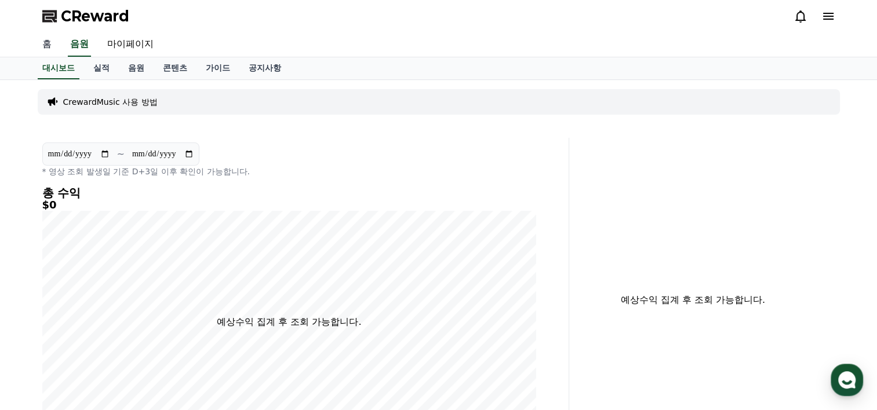
click at [58, 44] on link "홈" at bounding box center [47, 44] width 28 height 24
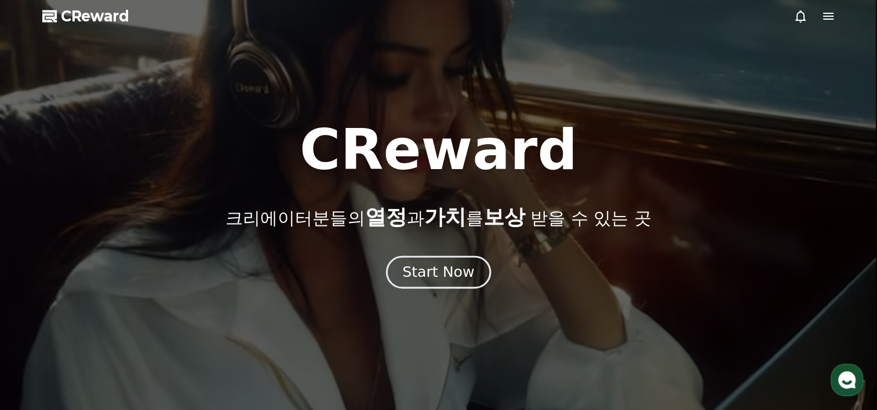
click at [450, 264] on div "Start Now" at bounding box center [438, 272] width 72 height 20
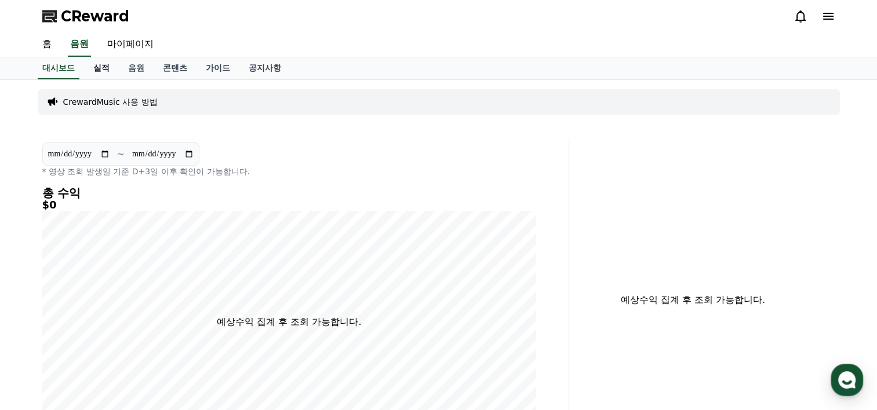
click at [95, 75] on link "실적" at bounding box center [101, 68] width 35 height 22
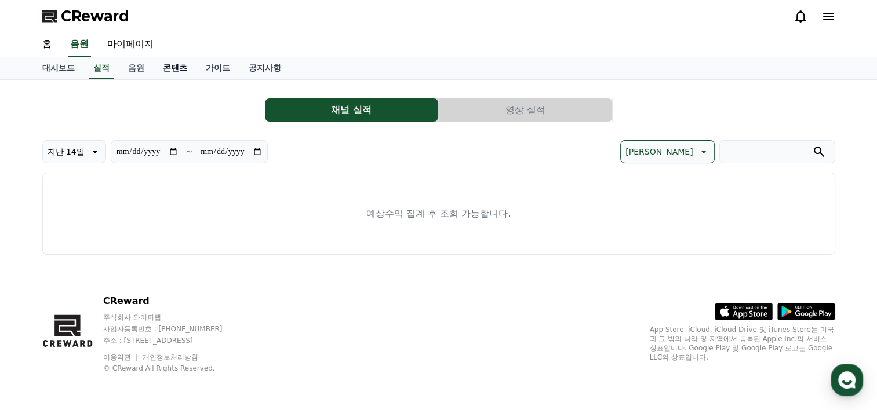
click at [166, 74] on link "콘텐츠" at bounding box center [175, 68] width 43 height 22
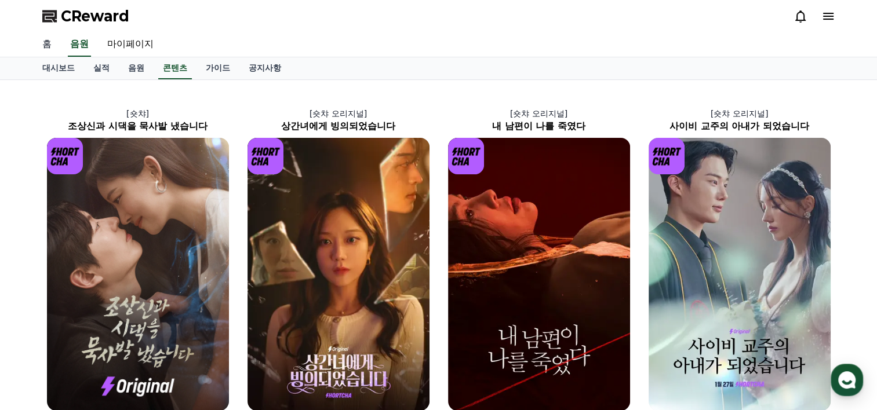
click at [52, 44] on link "홈" at bounding box center [47, 44] width 28 height 24
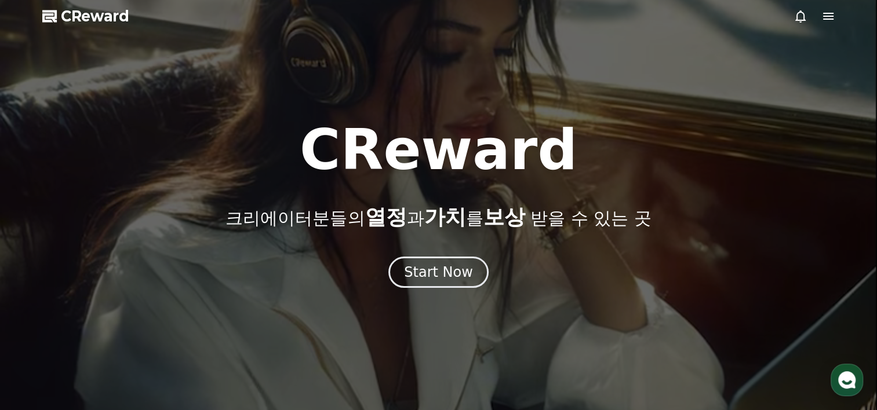
click at [823, 14] on icon at bounding box center [828, 16] width 14 height 14
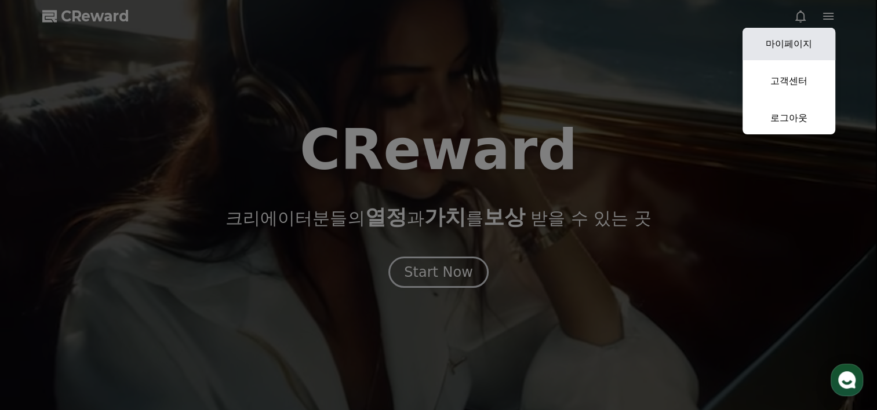
click at [795, 35] on link "마이페이지" at bounding box center [788, 44] width 93 height 32
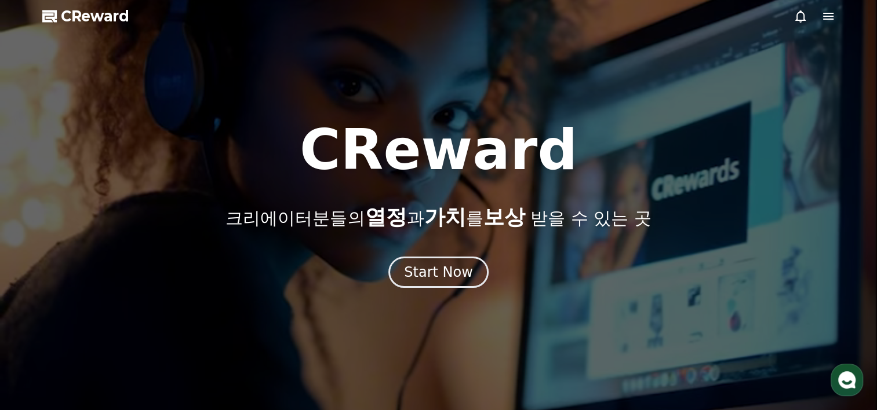
select select "**********"
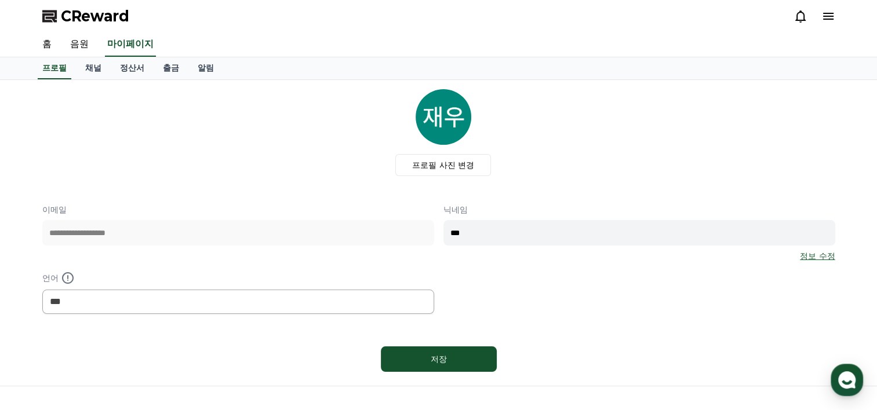
click at [75, 67] on div "프로필 채널 정산서 출금 알림" at bounding box center [438, 68] width 811 height 22
click at [102, 72] on link "채널" at bounding box center [93, 68] width 35 height 22
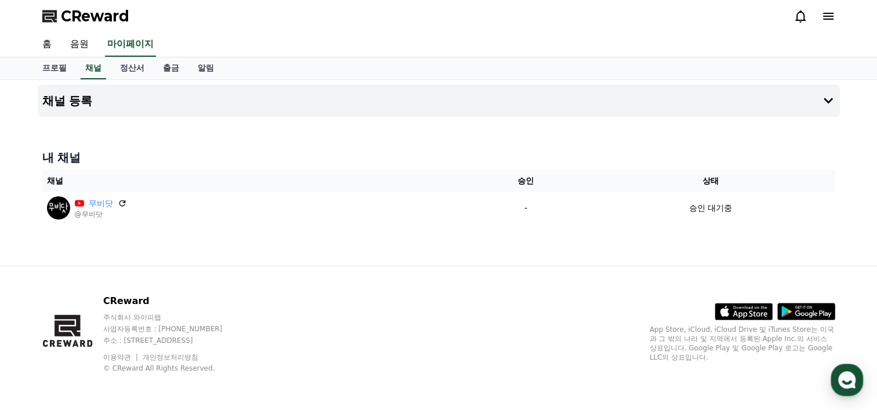
click at [414, 262] on div "채널 등록 내 채널 채널 승인 상태 무비닷 @무비닷 - 승인 대기중" at bounding box center [438, 173] width 811 height 186
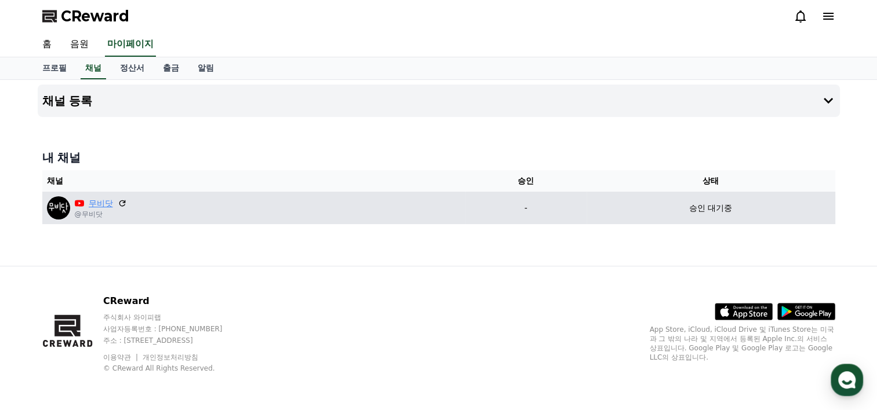
click at [98, 202] on link "무비닷" at bounding box center [101, 204] width 24 height 12
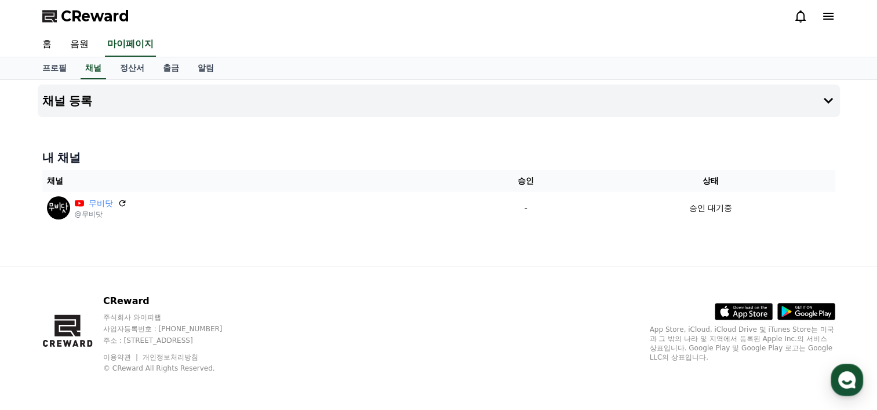
click at [328, 280] on div "CReward 주식회사 와이피랩 사업자등록번호 : [PHONE_NUMBER] 주소 : [STREET_ADDRESS] 이용약관 개인정보처리방침 …" at bounding box center [438, 338] width 811 height 144
